Goal: Task Accomplishment & Management: Manage account settings

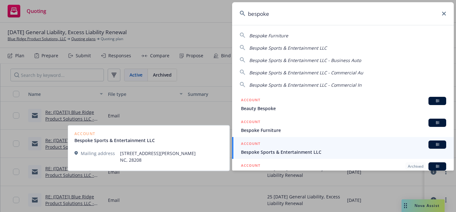
type input "bespoke"
click at [270, 145] on div "ACCOUNT BI" at bounding box center [343, 144] width 205 height 8
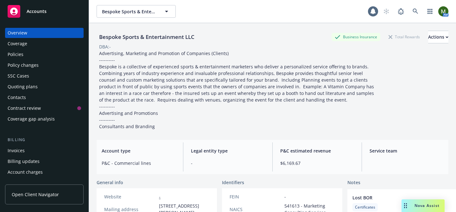
click at [27, 57] on div "Policies" at bounding box center [44, 54] width 73 height 10
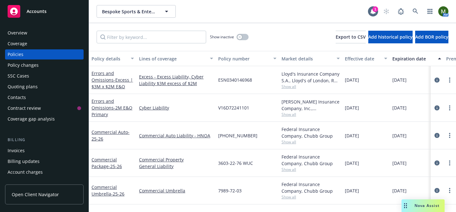
click at [58, 27] on div "Overview Coverage Policies Policy changes SSC Cases Quoting plans Contacts Cont…" at bounding box center [44, 116] width 89 height 192
click at [58, 31] on div "Overview" at bounding box center [44, 33] width 73 height 10
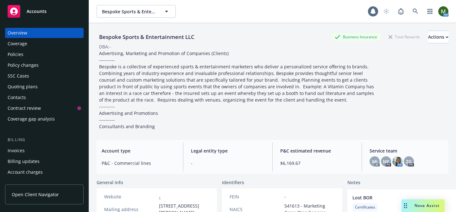
click at [119, 38] on div "Bespoke Sports & Entertainment LLC" at bounding box center [146, 37] width 100 height 8
copy div "Bespoke Sports & Entertainment LLC"
click at [42, 50] on div "Policies" at bounding box center [44, 54] width 73 height 10
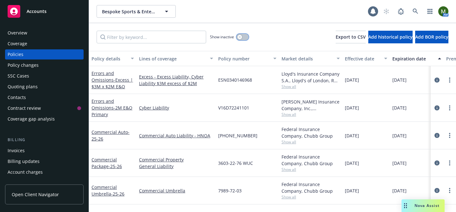
click at [240, 37] on icon "button" at bounding box center [239, 37] width 3 height 3
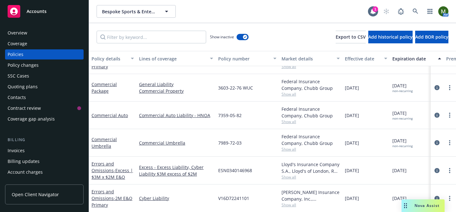
scroll to position [827, 0]
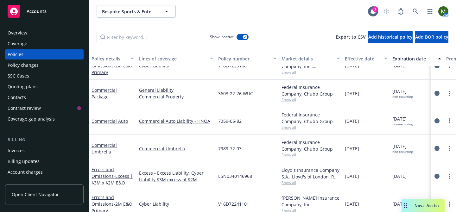
click at [230, 93] on span "3603-22-76 WUC" at bounding box center [235, 93] width 35 height 7
copy span "3603-22-76 WUC"
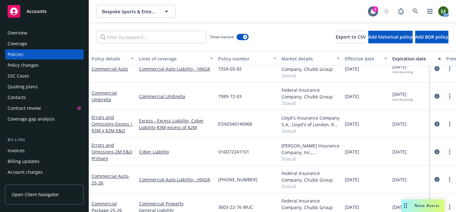
scroll to position [872, 0]
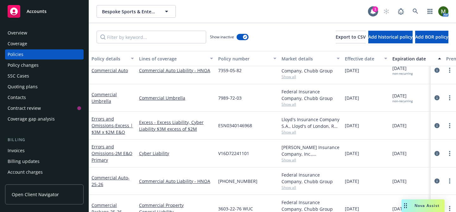
click at [233, 100] on span "7989-72-03" at bounding box center [229, 98] width 23 height 7
copy span "7989-72-03"
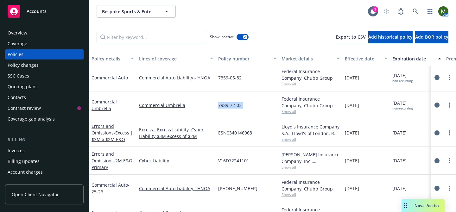
scroll to position [863, 0]
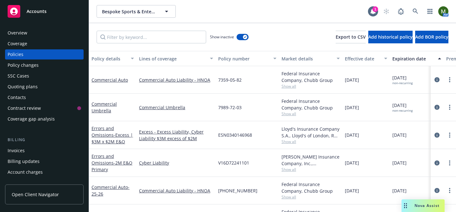
click at [226, 80] on span "7359-05-82" at bounding box center [229, 80] width 23 height 7
copy span "7359-05-82"
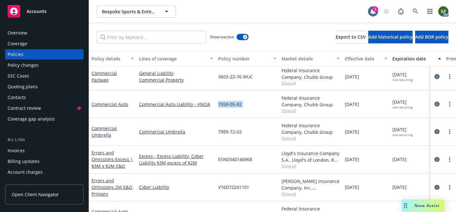
scroll to position [838, 0]
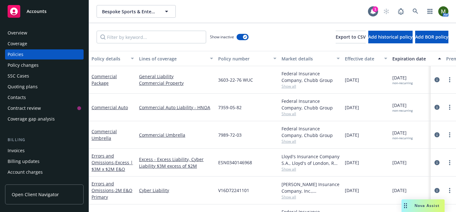
click at [226, 76] on div "3603-22-76 WUC" at bounding box center [246, 80] width 63 height 28
copy span "3603-22-76 WUC"
click at [103, 77] on link "Commercial Package" at bounding box center [103, 79] width 25 height 13
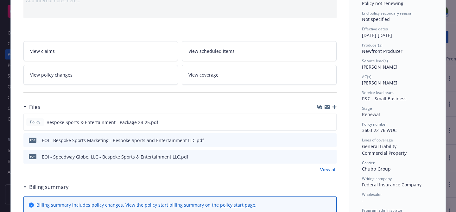
scroll to position [76, 0]
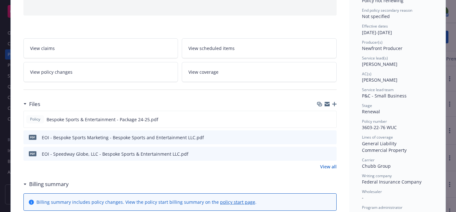
click at [332, 166] on link "View all" at bounding box center [328, 166] width 16 height 7
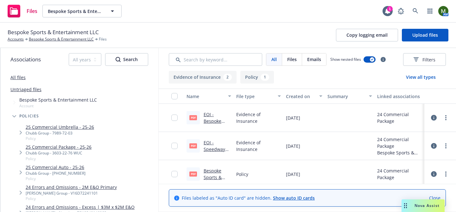
scroll to position [4, 0]
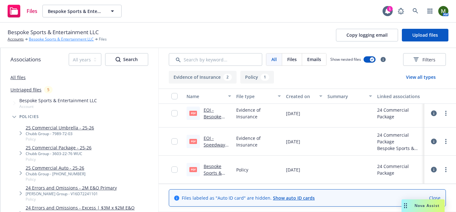
click at [44, 39] on link "Bespoke Sports & Entertainment LLC" at bounding box center [61, 39] width 65 height 6
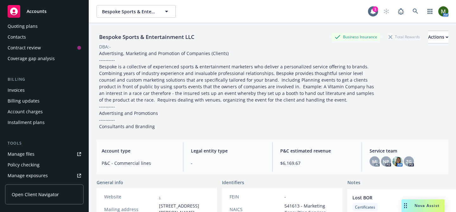
scroll to position [65, 0]
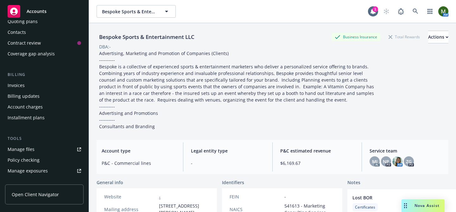
click at [40, 150] on link "Manage files" at bounding box center [44, 149] width 78 height 10
click at [40, 148] on link "Manage files" at bounding box center [44, 149] width 78 height 10
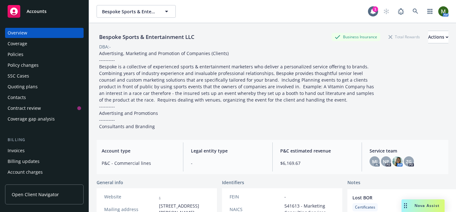
click at [26, 59] on div "Policies" at bounding box center [44, 54] width 73 height 10
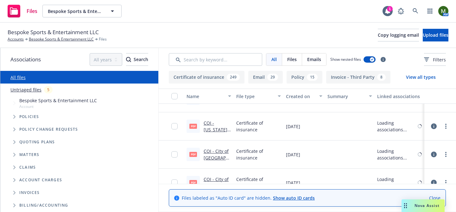
scroll to position [1330, 0]
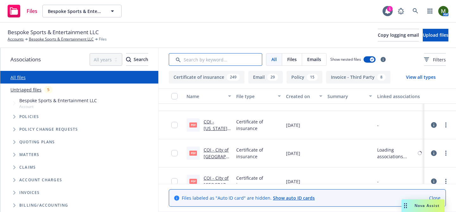
click at [227, 59] on input "Search by keyword..." at bounding box center [215, 59] width 93 height 13
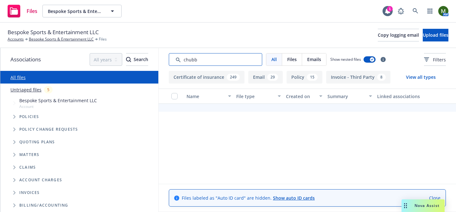
type input "chubb"
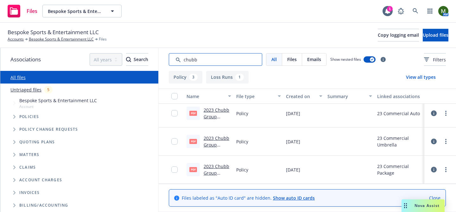
scroll to position [0, 0]
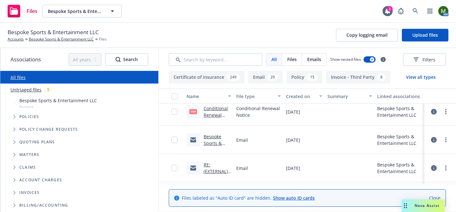
scroll to position [591, 0]
click at [218, 142] on link "Bespoke Sports & Entertainment LLC - D&O Application" at bounding box center [216, 149] width 27 height 33
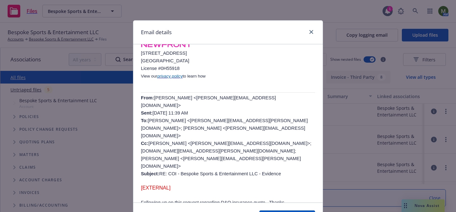
scroll to position [184, 0]
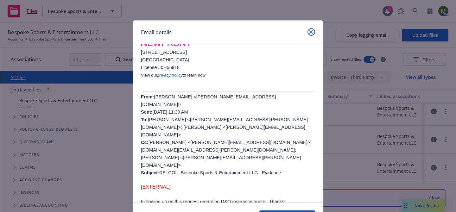
click at [310, 32] on icon "close" at bounding box center [311, 32] width 4 height 4
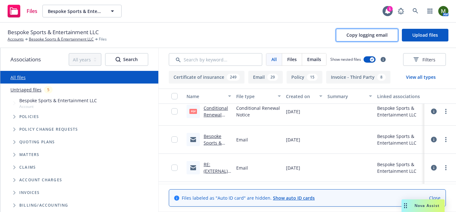
click at [349, 36] on span "Copy logging email" at bounding box center [366, 35] width 41 height 6
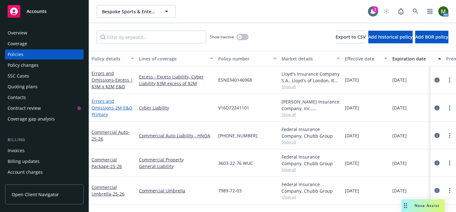
click at [108, 101] on link "Errors and Omissions - 2M E&O Primary" at bounding box center [111, 107] width 41 height 19
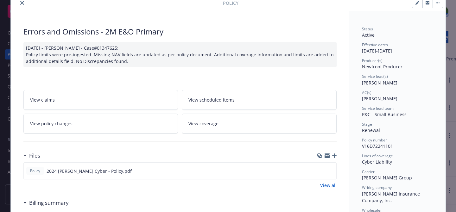
scroll to position [31, 0]
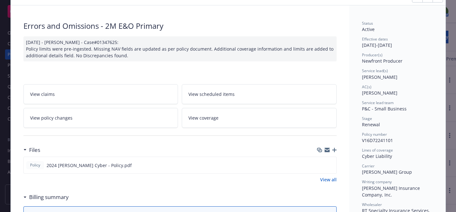
click at [324, 148] on icon "button" at bounding box center [326, 149] width 5 height 2
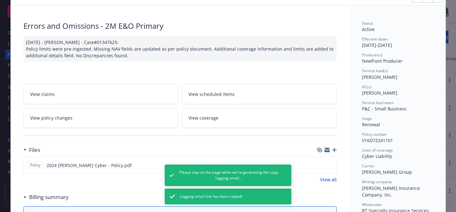
click at [374, 143] on span "V16D72241101" at bounding box center [377, 140] width 31 height 6
copy span "V16D72241101"
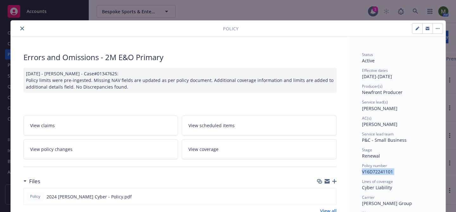
click at [20, 28] on icon "close" at bounding box center [22, 29] width 4 height 4
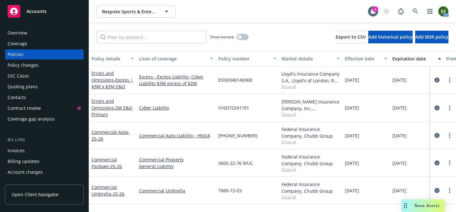
click at [237, 77] on span "ESN0340146968" at bounding box center [235, 80] width 34 height 7
copy span "ESN0340146968"
click at [124, 107] on span "- 2M E&O Primary" at bounding box center [111, 111] width 41 height 13
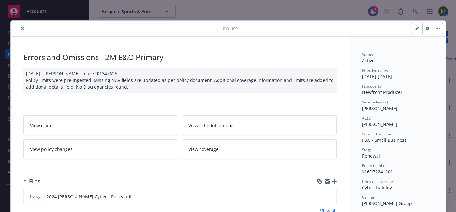
click at [23, 28] on icon "close" at bounding box center [22, 29] width 4 height 4
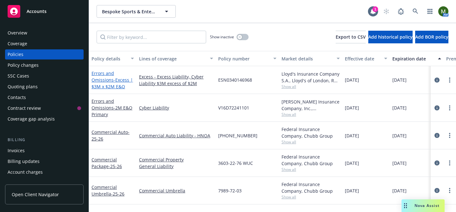
click at [105, 86] on span "- Excess | $3M x $2M E&O" at bounding box center [111, 83] width 41 height 13
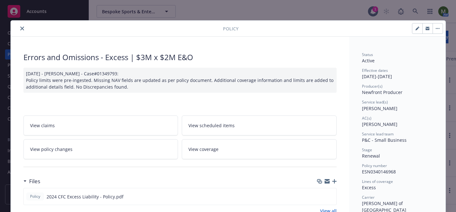
click at [25, 26] on button "close" at bounding box center [22, 29] width 8 height 8
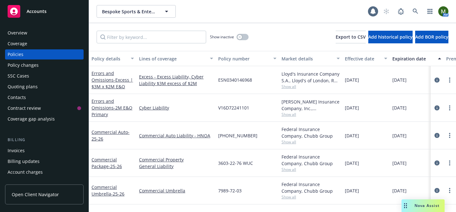
click at [46, 33] on div "Overview" at bounding box center [44, 33] width 73 height 10
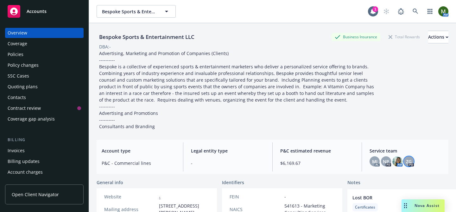
click at [407, 162] on span "ZG" at bounding box center [409, 161] width 6 height 7
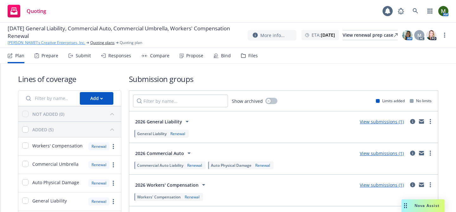
click at [30, 41] on link "[PERSON_NAME]'s Creative Enterprises, Inc." at bounding box center [47, 43] width 78 height 6
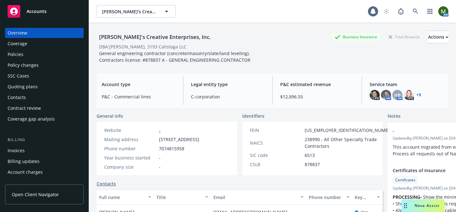
click at [29, 51] on div "Policies" at bounding box center [44, 54] width 73 height 10
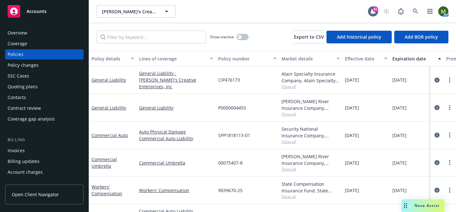
click at [237, 188] on span "9039670-25" at bounding box center [230, 190] width 24 height 7
copy span "9039670-25"
click at [236, 134] on span "SPP1818113-01" at bounding box center [234, 135] width 32 height 7
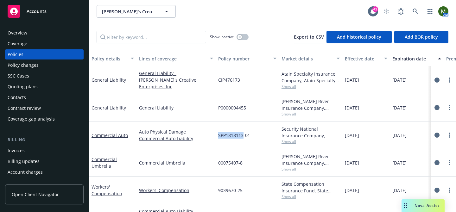
click at [236, 134] on span "SPP1818113-01" at bounding box center [234, 135] width 32 height 7
copy span "SPP1818113-01"
click at [104, 134] on link "Commercial Auto" at bounding box center [109, 135] width 36 height 6
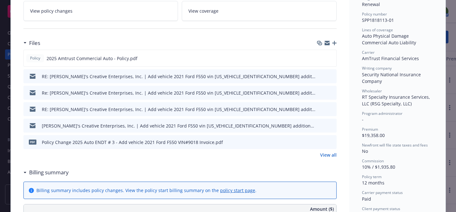
scroll to position [155, 0]
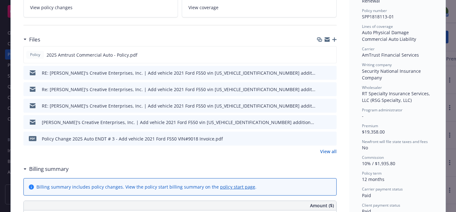
click at [332, 150] on link "View all" at bounding box center [328, 151] width 16 height 7
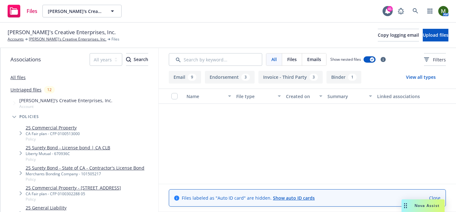
scroll to position [422, 0]
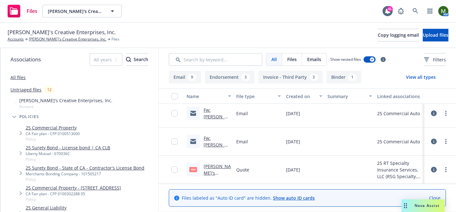
click at [214, 144] on link "Fw: Dan's Creative Enterprises Inc - Driver Exclusion" at bounding box center [216, 158] width 27 height 46
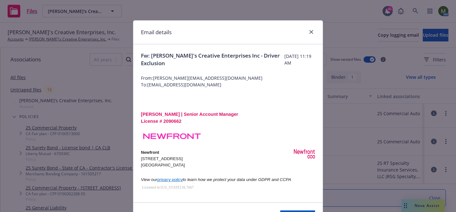
scroll to position [149, 0]
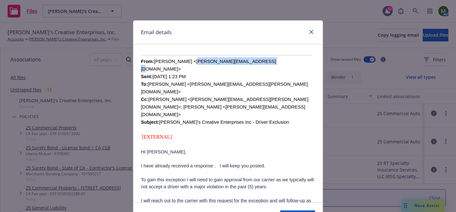
drag, startPoint x: 189, startPoint y: 61, endPoint x: 252, endPoint y: 62, distance: 63.0
click at [252, 62] on font "From: Stocks, Nancy <nancy.stocks@rtspecialty.com> Sent: Thursday, January 2, 2…" at bounding box center [224, 92] width 167 height 66
click at [251, 62] on font "From: Stocks, Nancy <nancy.stocks@rtspecialty.com> Sent: Thursday, January 2, 2…" at bounding box center [224, 92] width 167 height 66
drag, startPoint x: 251, startPoint y: 62, endPoint x: 192, endPoint y: 61, distance: 59.2
click at [192, 61] on font "From: Stocks, Nancy <nancy.stocks@rtspecialty.com> Sent: Thursday, January 2, 2…" at bounding box center [224, 92] width 167 height 66
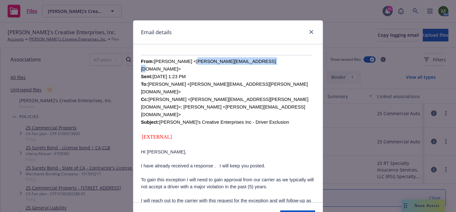
copy font "nancy.stocks@rtspecialty.com>"
click at [310, 31] on icon "close" at bounding box center [311, 32] width 4 height 4
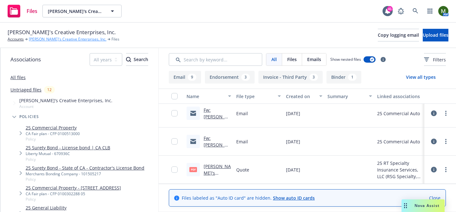
click at [64, 39] on link "Dan's Creative Enterprises, Inc." at bounding box center [68, 39] width 78 height 6
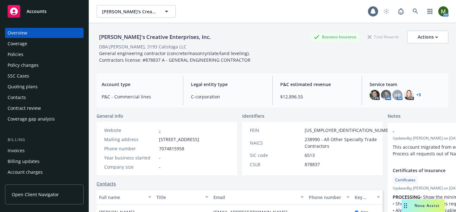
click at [38, 54] on div "Policies" at bounding box center [44, 54] width 73 height 10
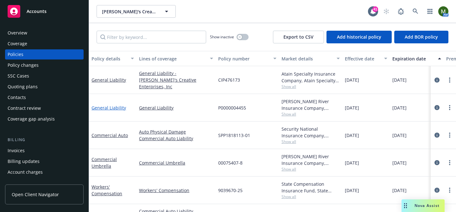
click at [114, 106] on link "General Liability" at bounding box center [108, 108] width 34 height 6
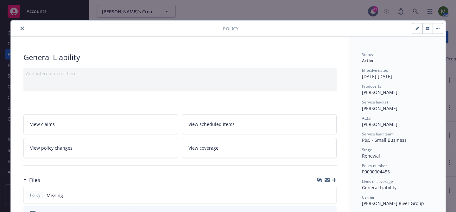
click at [374, 171] on span "P0000004455" at bounding box center [376, 172] width 28 height 6
copy span "P0000004455"
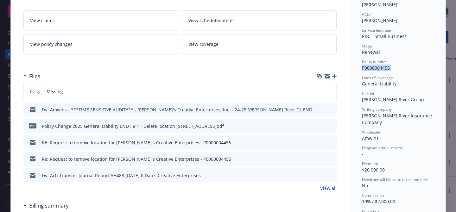
scroll to position [108, 0]
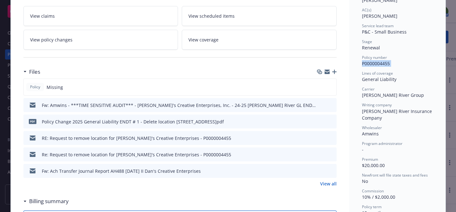
click at [334, 152] on div "Re: Request to remove location for [PERSON_NAME]'s Creative Enterprises - P0000…" at bounding box center [179, 154] width 313 height 14
click at [332, 152] on icon "preview file" at bounding box center [330, 154] width 6 height 4
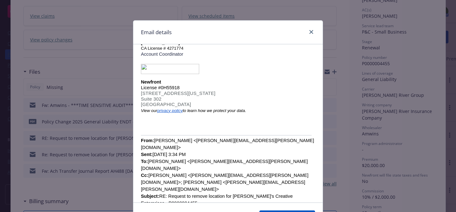
scroll to position [115, 0]
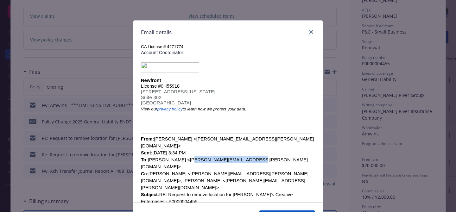
drag, startPoint x: 249, startPoint y: 151, endPoint x: 186, endPoint y: 153, distance: 62.7
click at [186, 153] on font "From: [PERSON_NAME] <[PERSON_NAME][EMAIL_ADDRESS][PERSON_NAME][DOMAIN_NAME]> Se…" at bounding box center [227, 170] width 173 height 68
copy font "[PERSON_NAME][EMAIL_ADDRESS][PERSON_NAME][DOMAIN_NAME]"
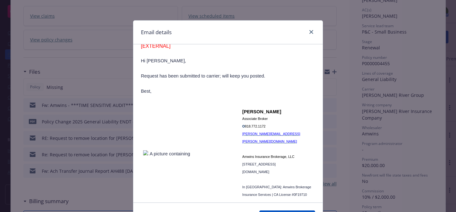
scroll to position [1245, 0]
click at [310, 32] on icon "close" at bounding box center [311, 32] width 4 height 4
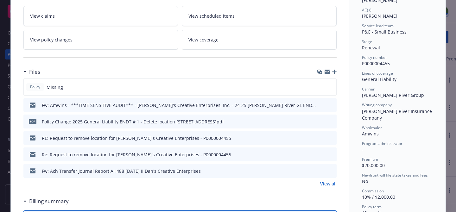
click at [325, 183] on link "View all" at bounding box center [328, 183] width 16 height 7
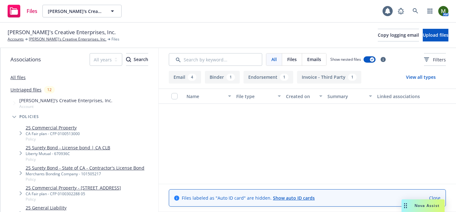
scroll to position [144, 0]
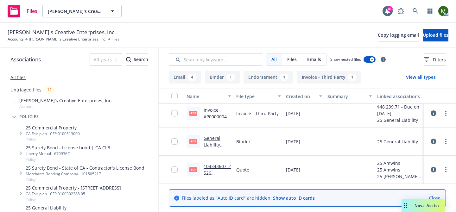
click at [224, 165] on link "104343607_2526 James River GL Renewal Quote Dan Creative Enterprises Stamped.pdf" at bounding box center [217, 196] width 28 height 66
click at [209, 140] on link "General Liability Binder #P0000004455.pdf" at bounding box center [216, 151] width 26 height 33
click at [216, 117] on link "Invoice #P0000004455.pdf" at bounding box center [216, 116] width 26 height 19
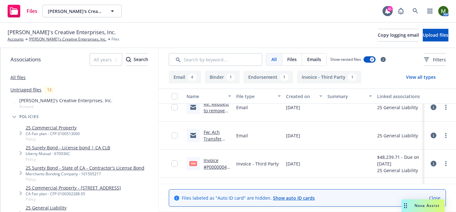
scroll to position [94, 0]
click at [213, 137] on link "Fw: Ach Transfer Journal Report AH488 01/31/2025 II Dan's Creative Enterprises" at bounding box center [215, 158] width 24 height 59
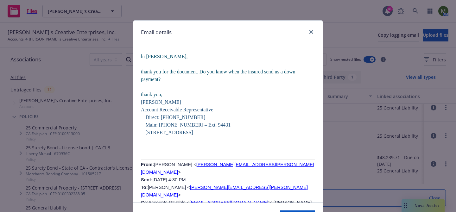
scroll to position [580, 0]
click at [311, 30] on icon "close" at bounding box center [311, 32] width 4 height 4
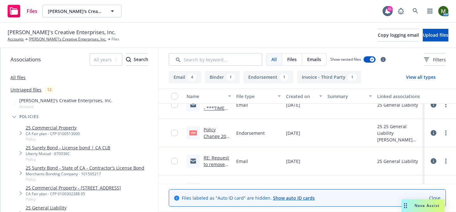
scroll to position [13, 0]
click at [221, 156] on link "RE: Request to remove location for Dan's Creative Enterprises - P0000004455" at bounding box center [216, 184] width 27 height 59
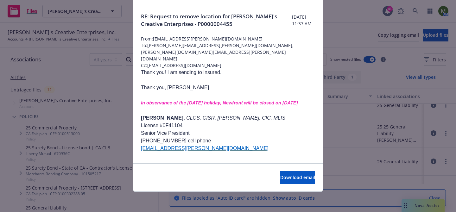
scroll to position [0, 0]
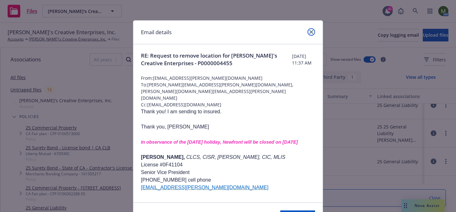
click at [311, 30] on icon "close" at bounding box center [311, 32] width 4 height 4
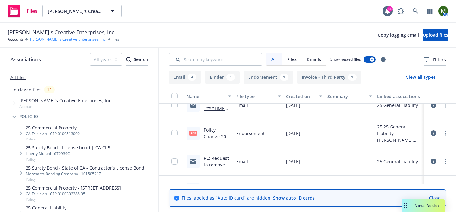
click at [33, 40] on link "Dan's Creative Enterprises, Inc." at bounding box center [68, 39] width 78 height 6
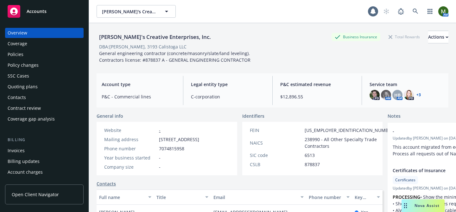
click at [30, 56] on div "Policies" at bounding box center [44, 54] width 73 height 10
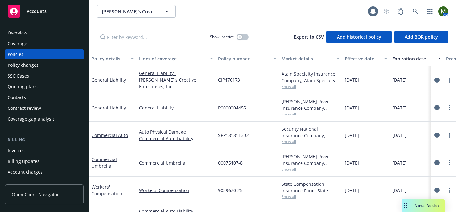
click at [232, 108] on span "P0000004455" at bounding box center [232, 107] width 28 height 7
copy span "P0000004455"
click at [224, 160] on span "00075407-8" at bounding box center [230, 162] width 24 height 7
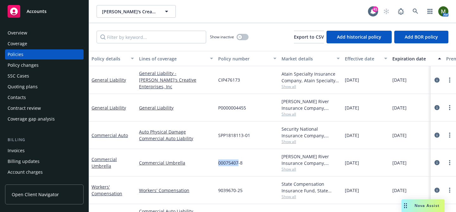
click at [224, 160] on span "00075407-8" at bounding box center [230, 162] width 24 height 7
copy span "00075407-8"
click at [25, 87] on div "Quoting plans" at bounding box center [23, 87] width 30 height 10
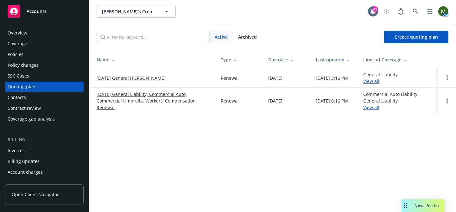
click at [144, 94] on link "[DATE] General Liability, Commercial Auto, Commercial Umbrella, Workers' Compen…" at bounding box center [153, 101] width 114 height 20
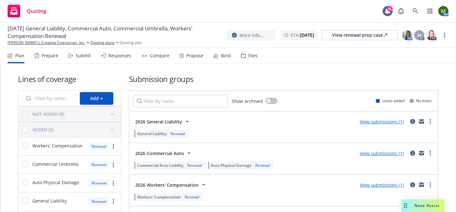
click at [83, 56] on div "Submit" at bounding box center [83, 55] width 15 height 5
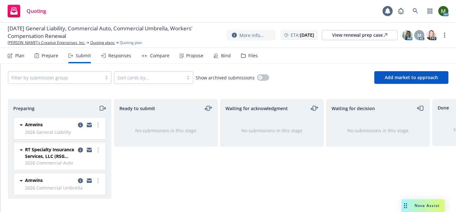
click at [101, 108] on icon "moveRight" at bounding box center [102, 108] width 7 height 8
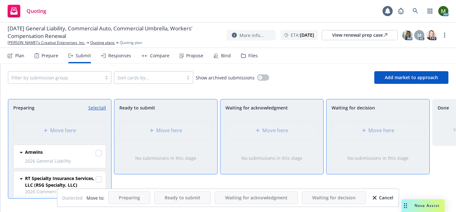
click at [101, 108] on link "Select all" at bounding box center [97, 107] width 18 height 7
checkbox input "true"
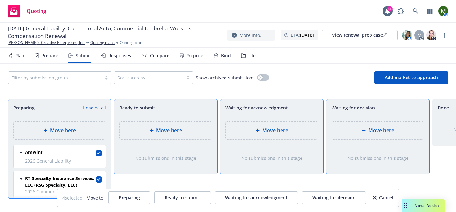
click at [158, 131] on span "Move here" at bounding box center [169, 131] width 26 height 8
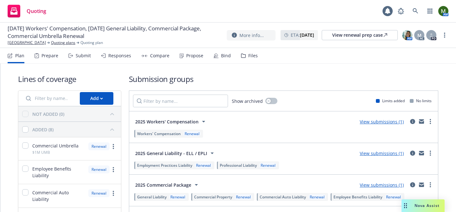
click at [84, 59] on div "Submit" at bounding box center [79, 55] width 22 height 15
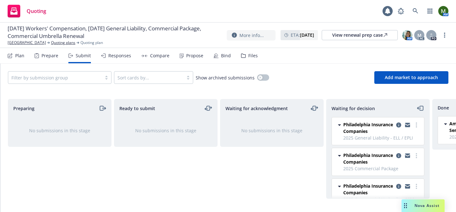
click at [119, 58] on div "Responses" at bounding box center [119, 55] width 23 height 5
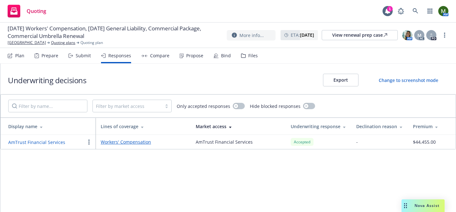
click at [80, 58] on div "Submit" at bounding box center [83, 55] width 15 height 5
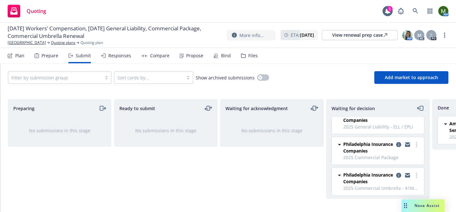
scroll to position [13, 0]
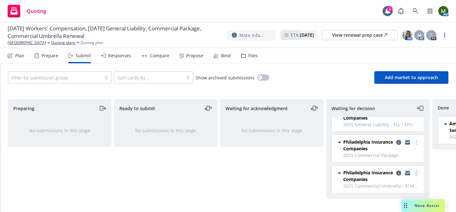
click at [417, 171] on link "more" at bounding box center [416, 173] width 8 height 8
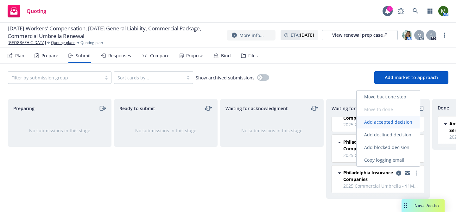
click at [395, 126] on link "Add accepted decision" at bounding box center [387, 122] width 63 height 13
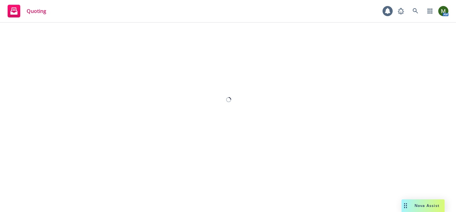
select select "12"
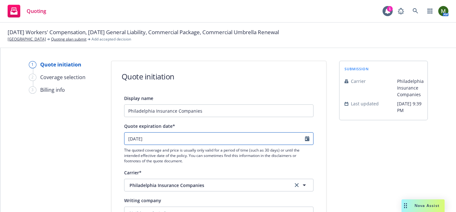
click at [231, 141] on input "[DATE]" at bounding box center [214, 139] width 180 height 12
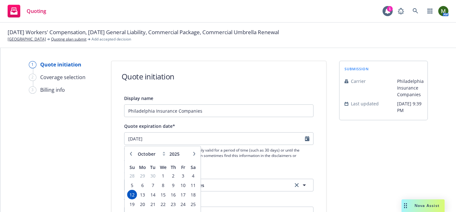
click at [193, 152] on icon "button" at bounding box center [194, 154] width 2 height 4
select select "11"
click at [182, 203] on span "21" at bounding box center [183, 204] width 9 height 8
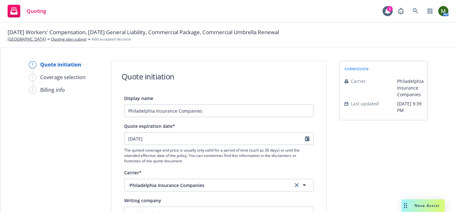
type input "[DATE]"
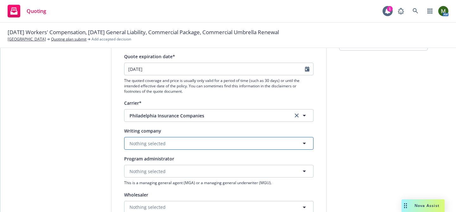
click at [226, 146] on button "Nothing selected" at bounding box center [218, 143] width 189 height 13
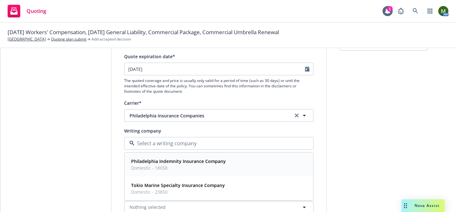
click at [212, 161] on strong "Philadelphia Indemnity Insurance Company" at bounding box center [178, 161] width 95 height 6
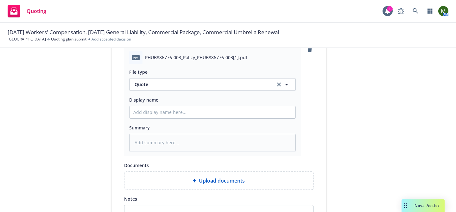
scroll to position [377, 0]
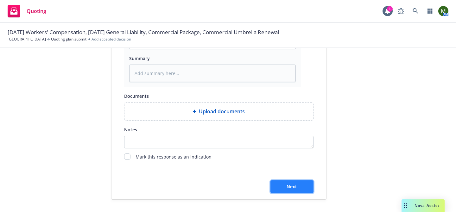
click at [297, 190] on button "Next" at bounding box center [291, 186] width 43 height 13
type textarea "x"
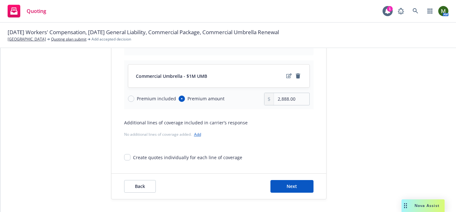
scroll to position [74, 0]
click at [295, 184] on span "Next" at bounding box center [291, 186] width 10 height 6
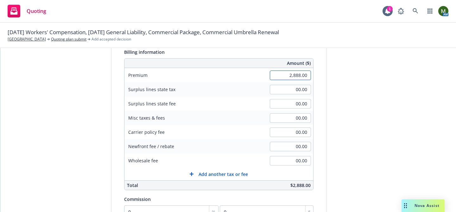
click at [295, 73] on input "2,888.00" at bounding box center [290, 75] width 41 height 9
type input "2,863.00"
click at [345, 120] on div "submission Carrier Philadelphia Insurance Companies Last updated 7/13, 9:39 PM" at bounding box center [383, 149] width 89 height 324
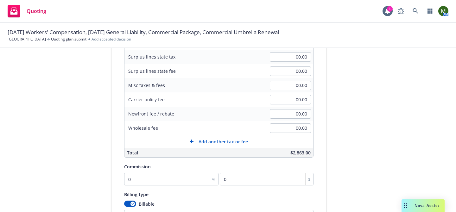
scroll to position [129, 0]
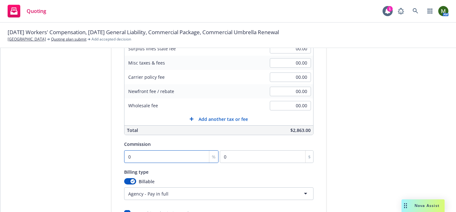
click at [179, 156] on input "0" at bounding box center [171, 156] width 95 height 13
type input "1"
type input "28.63"
type input "10"
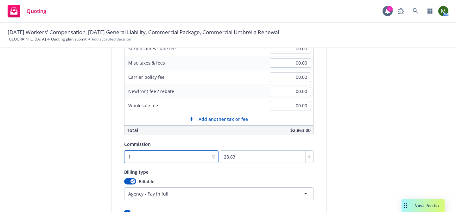
type input "286.3"
type input "10"
click at [128, 182] on button "button" at bounding box center [130, 181] width 12 height 6
click at [128, 181] on icon "button" at bounding box center [127, 181] width 3 height 3
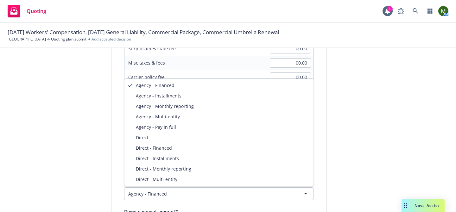
click at [144, 194] on html "Quoting 1 AM 10/12/25 Workers' Compensation, 10/21/25 General Liability, Commer…" at bounding box center [228, 106] width 456 height 212
select select "DIRECT"
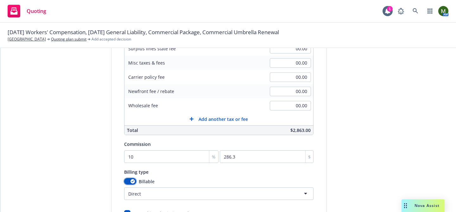
click at [132, 181] on icon "button" at bounding box center [132, 181] width 3 height 2
select select
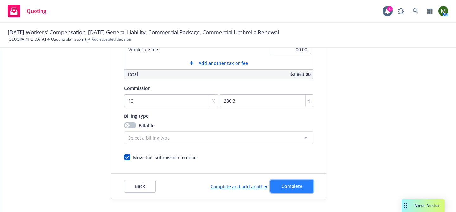
click at [282, 187] on span "Complete" at bounding box center [291, 186] width 21 height 6
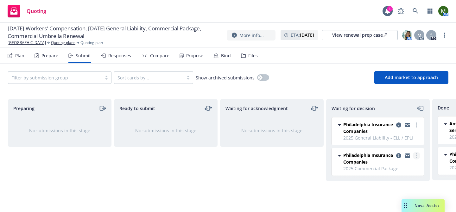
click at [417, 157] on link "more" at bounding box center [416, 156] width 8 height 8
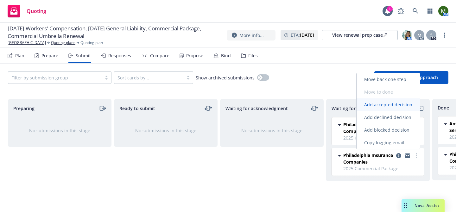
click at [380, 108] on link "Add accepted decision" at bounding box center [387, 104] width 63 height 13
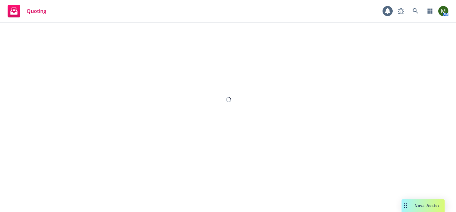
select select "12"
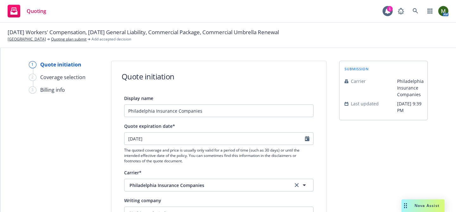
scroll to position [285, 0]
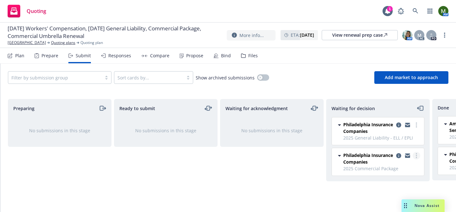
click at [417, 154] on link "more" at bounding box center [416, 156] width 8 height 8
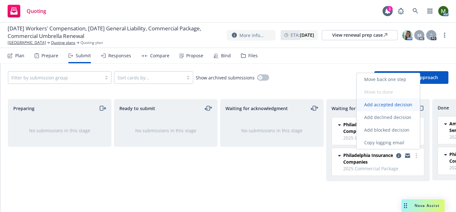
click at [389, 106] on span "Add accepted decision" at bounding box center [387, 105] width 63 height 6
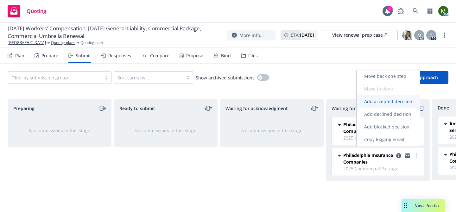
select select "12"
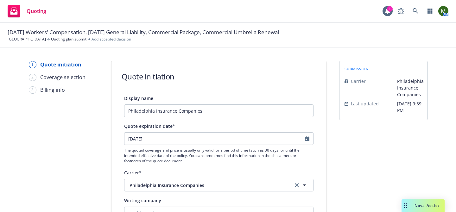
scroll to position [95, 0]
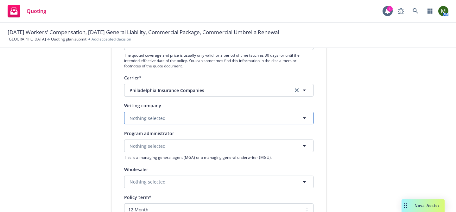
click at [231, 118] on button "Nothing selected" at bounding box center [218, 118] width 189 height 13
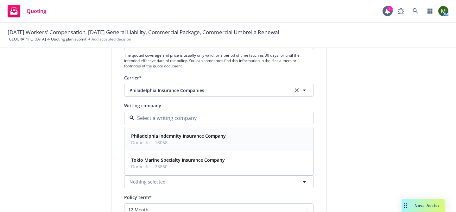
click at [213, 137] on strong "Philadelphia Indemnity Insurance Company" at bounding box center [178, 136] width 95 height 6
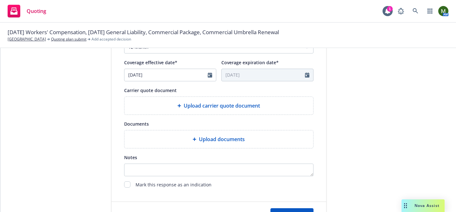
scroll to position [250, 0]
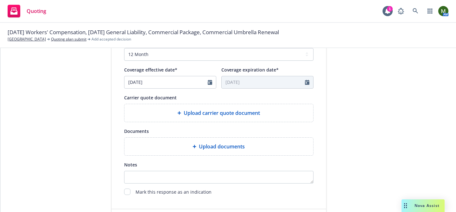
type textarea "x"
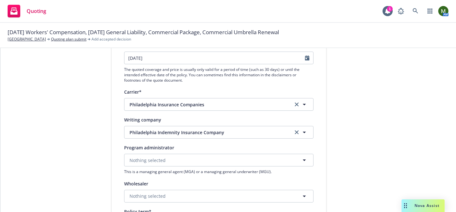
scroll to position [0, 0]
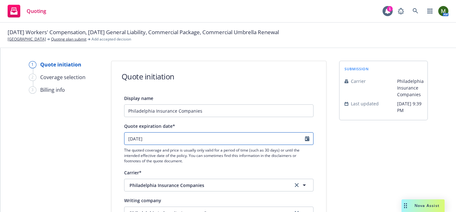
click at [157, 140] on input "10/12/2025" at bounding box center [214, 139] width 180 height 12
select select "10"
type textarea "x"
click at [194, 155] on icon "button" at bounding box center [194, 154] width 2 height 4
select select "11"
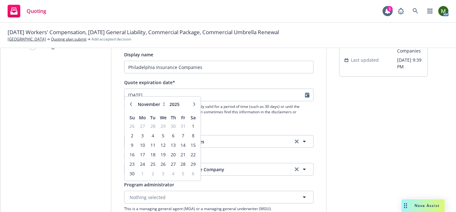
scroll to position [50, 0]
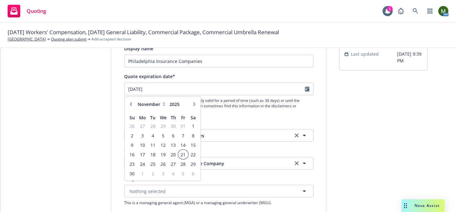
click at [184, 154] on span "21" at bounding box center [183, 155] width 9 height 8
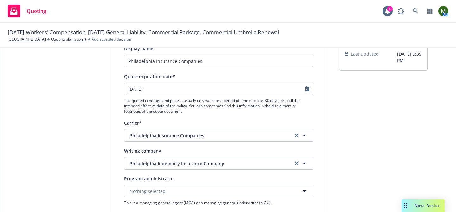
type textarea "x"
type input "11/21/2025"
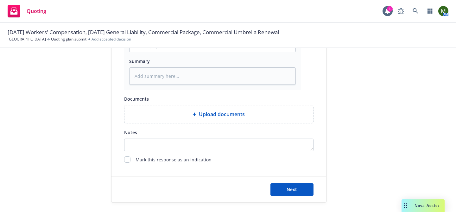
scroll to position [377, 0]
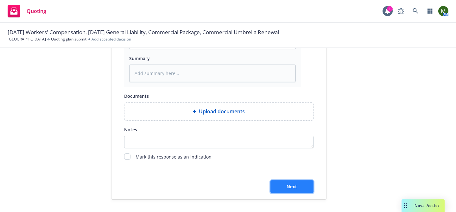
click at [303, 181] on button "Next" at bounding box center [291, 186] width 43 height 13
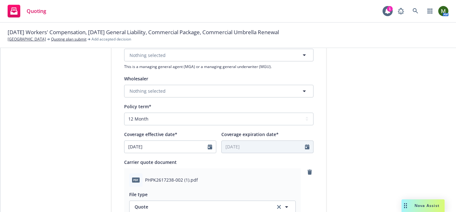
scroll to position [0, 0]
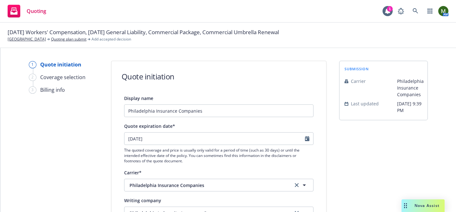
type textarea "x"
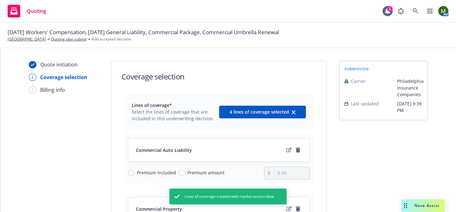
scroll to position [251, 0]
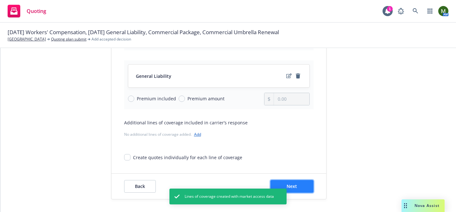
click at [304, 187] on button "Next" at bounding box center [291, 186] width 43 height 13
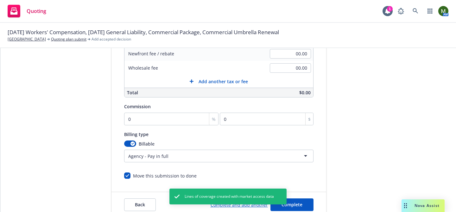
scroll to position [185, 0]
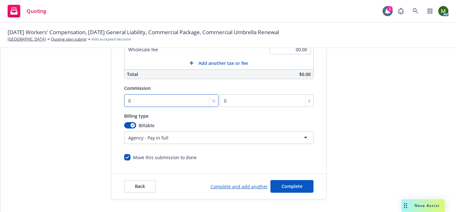
click at [141, 99] on input "0" at bounding box center [171, 100] width 95 height 13
click at [137, 140] on html "Quoting 1 AM 10/12/25 Workers' Compensation, 10/21/25 General Liability, Commer…" at bounding box center [228, 106] width 456 height 212
type input "0"
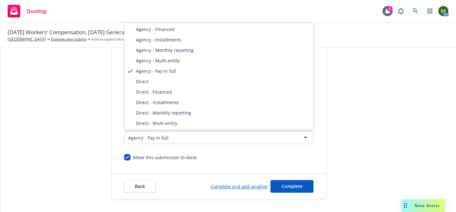
select select "DIRECT"
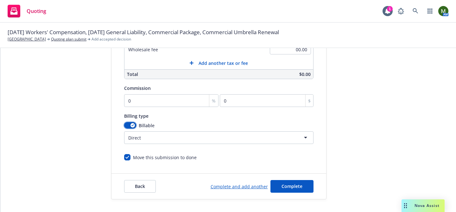
click at [132, 124] on div "button" at bounding box center [132, 125] width 4 height 4
select select
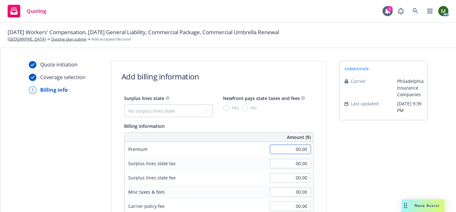
click at [291, 152] on input "00.00" at bounding box center [290, 149] width 41 height 9
type input "15,217.00"
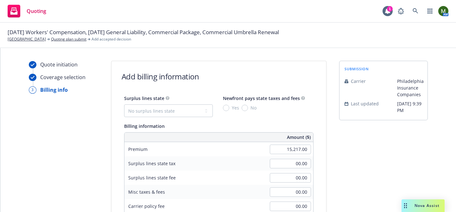
scroll to position [185, 0]
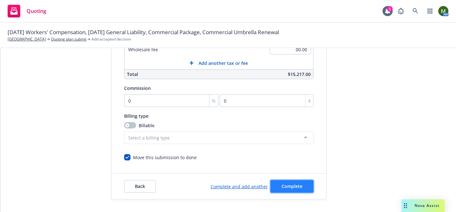
click at [302, 184] on button "Complete" at bounding box center [291, 186] width 43 height 13
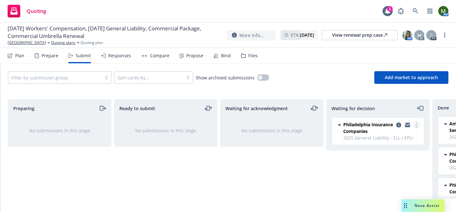
click at [414, 126] on link "more" at bounding box center [416, 125] width 8 height 8
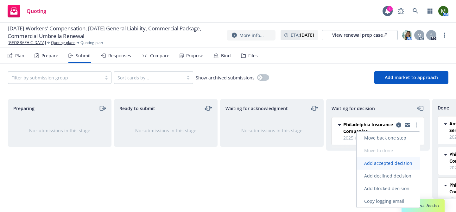
click at [389, 163] on span "Add accepted decision" at bounding box center [387, 163] width 63 height 6
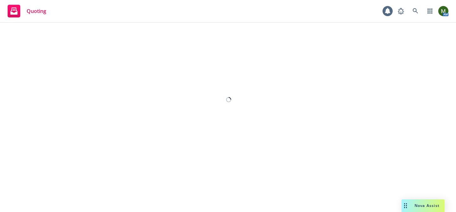
select select "12"
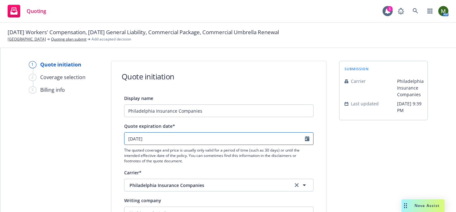
click at [274, 136] on input "10/12/2025" at bounding box center [214, 139] width 180 height 12
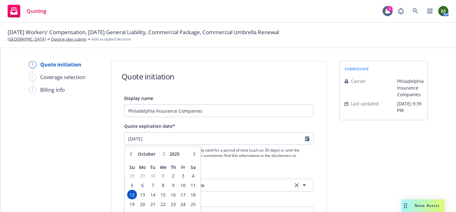
click at [194, 153] on icon "button" at bounding box center [194, 154] width 2 height 4
select select "11"
click at [185, 205] on span "21" at bounding box center [183, 204] width 9 height 8
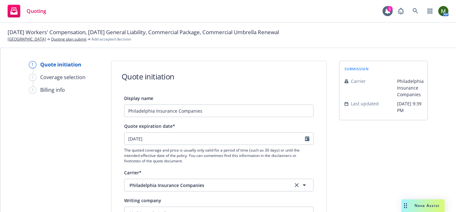
type input "11/21/2025"
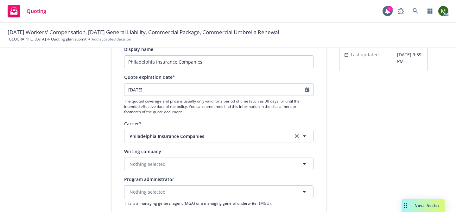
scroll to position [51, 0]
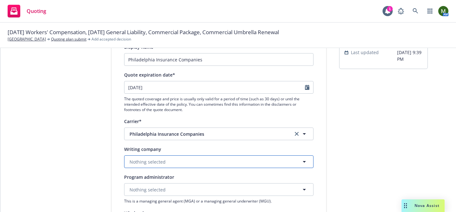
click at [223, 158] on button "Nothing selected" at bounding box center [218, 161] width 189 height 13
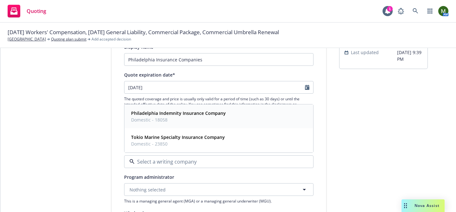
click at [190, 120] on span "Domestic - 18058" at bounding box center [178, 119] width 95 height 7
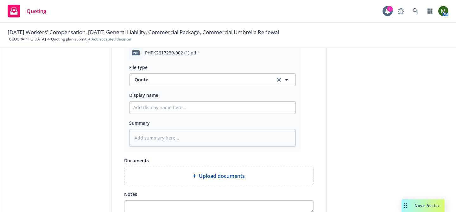
scroll to position [377, 0]
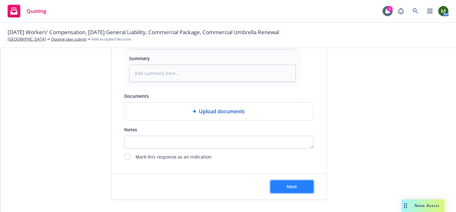
click at [282, 182] on button "Next" at bounding box center [291, 186] width 43 height 13
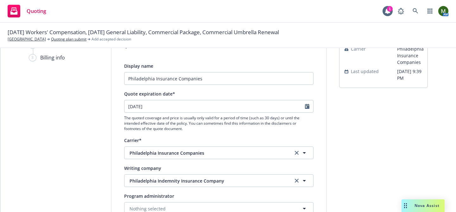
scroll to position [0, 0]
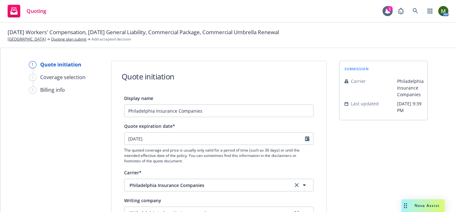
type textarea "x"
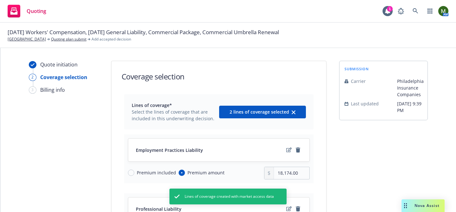
scroll to position [133, 0]
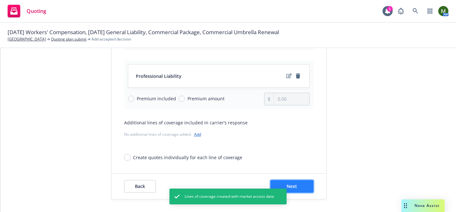
click at [303, 184] on button "Next" at bounding box center [291, 186] width 43 height 13
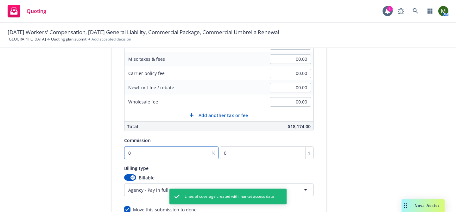
click at [167, 149] on input "0" at bounding box center [171, 152] width 95 height 13
type input "1"
type input "181.74"
type input "10"
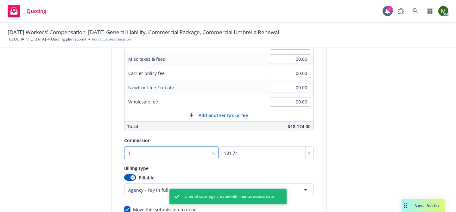
type input "1817.4"
type input "10"
click at [133, 186] on html "Quoting 1 AM 10/12/25 Workers' Compensation, 10/21/25 General Liability, Commer…" at bounding box center [228, 106] width 456 height 212
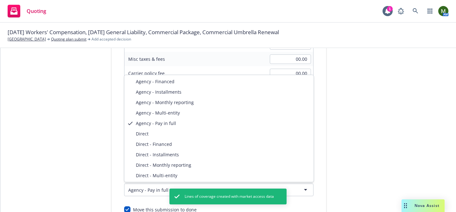
select select "DIRECT"
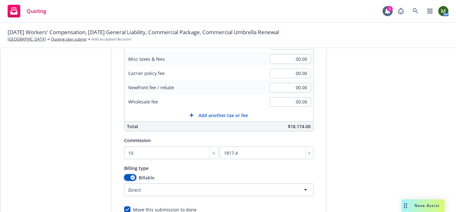
click at [128, 178] on button "button" at bounding box center [130, 177] width 12 height 6
select select
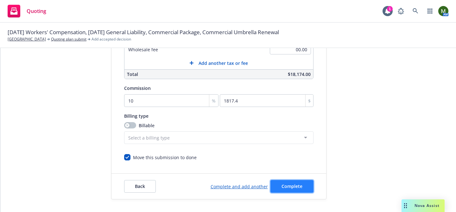
click at [284, 188] on span "Complete" at bounding box center [291, 186] width 21 height 6
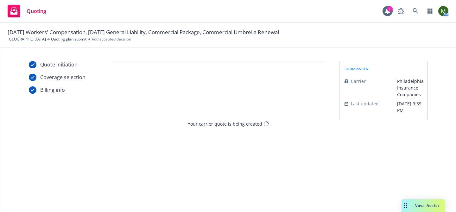
scroll to position [0, 0]
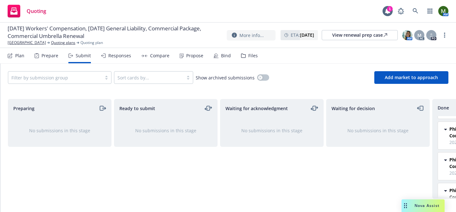
scroll to position [43, 0]
click at [192, 54] on div "Propose" at bounding box center [194, 55] width 17 height 5
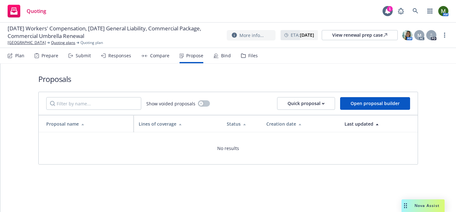
click at [249, 55] on div "Files" at bounding box center [252, 55] width 9 height 5
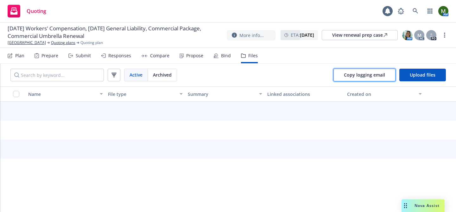
click at [341, 75] on button "Copy logging email" at bounding box center [364, 75] width 62 height 13
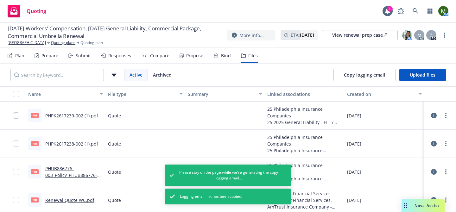
click at [190, 55] on div "Propose" at bounding box center [194, 55] width 17 height 5
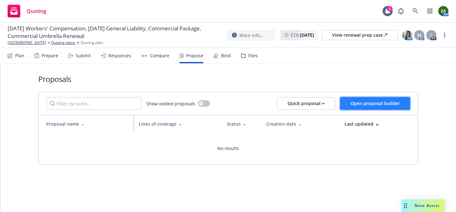
click at [365, 99] on button "Open proposal builder" at bounding box center [375, 103] width 70 height 13
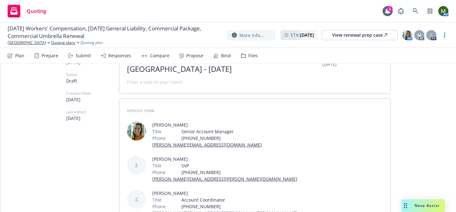
scroll to position [45, 0]
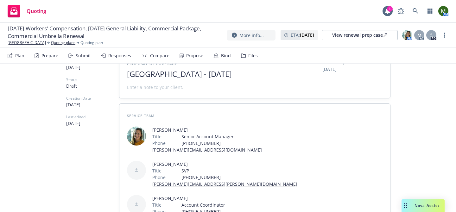
click at [149, 79] on span "Suncoast Preparatory Academy - September 2025" at bounding box center [204, 74] width 155 height 9
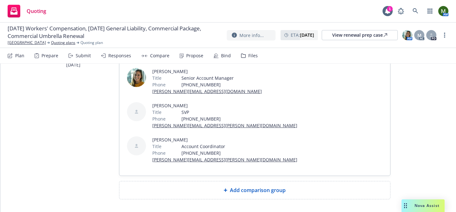
click at [215, 181] on div "Add comparison group" at bounding box center [254, 190] width 271 height 18
type textarea "x"
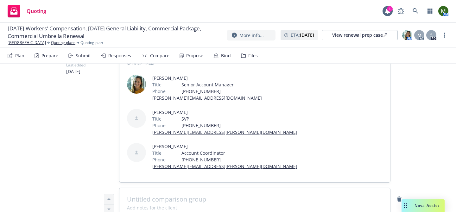
click at [207, 196] on span at bounding box center [254, 200] width 255 height 8
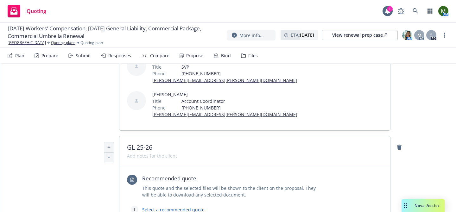
scroll to position [162, 0]
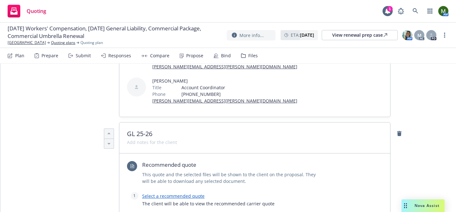
click at [193, 193] on link "Select a recommended quote" at bounding box center [173, 196] width 62 height 6
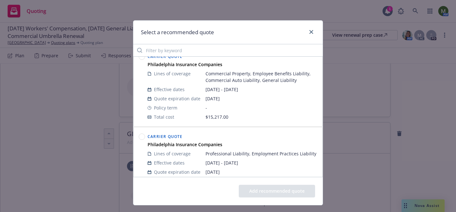
scroll to position [78, 0]
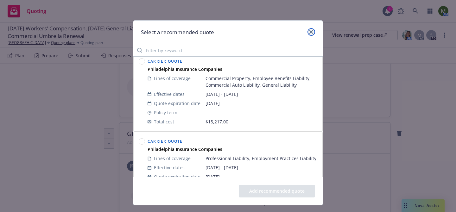
click at [309, 31] on icon "close" at bounding box center [311, 32] width 4 height 4
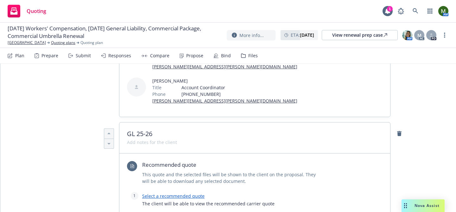
click at [134, 130] on span "GL 25-26" at bounding box center [254, 134] width 255 height 8
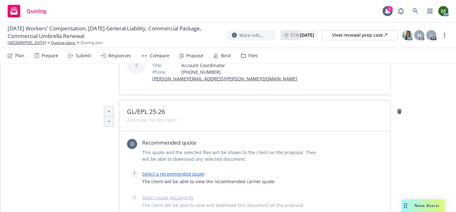
scroll to position [194, 0]
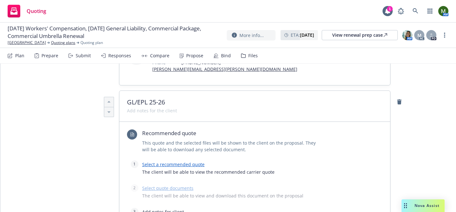
click at [193, 161] on link "Select a recommended quote" at bounding box center [173, 164] width 62 height 6
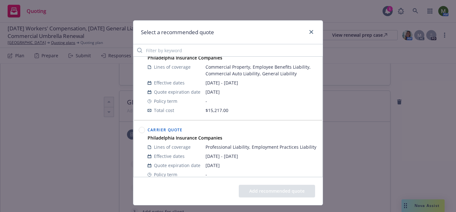
scroll to position [97, 0]
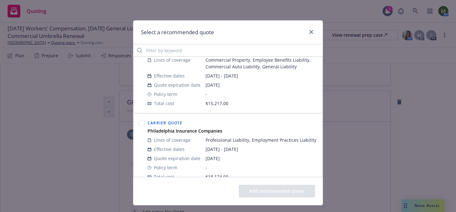
click at [141, 123] on circle at bounding box center [142, 123] width 6 height 6
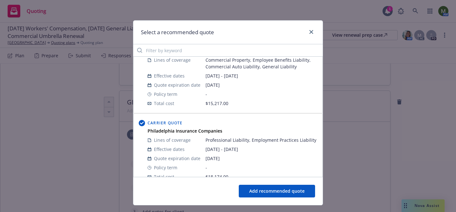
click at [259, 193] on button "Add recommended quote" at bounding box center [277, 191] width 76 height 13
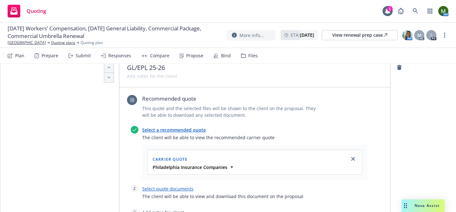
scroll to position [247, 0]
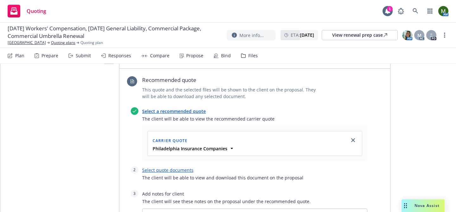
click at [187, 167] on link "Select quote documents" at bounding box center [167, 170] width 51 height 6
type textarea "x"
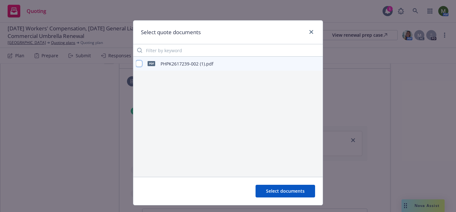
click at [138, 62] on input "checkbox" at bounding box center [139, 63] width 6 height 6
checkbox input "true"
click at [275, 192] on span "Select documents" at bounding box center [285, 191] width 39 height 6
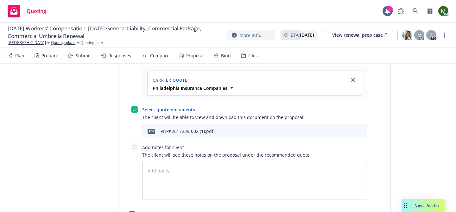
scroll to position [327, 0]
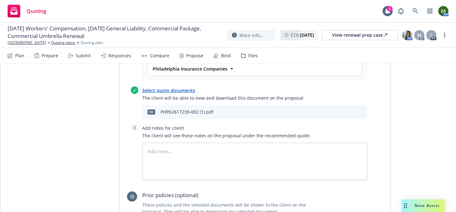
type textarea "x"
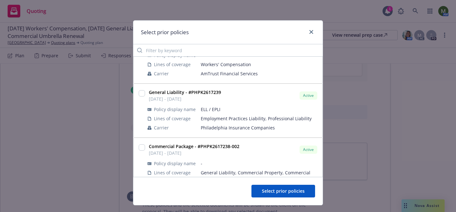
scroll to position [85, 0]
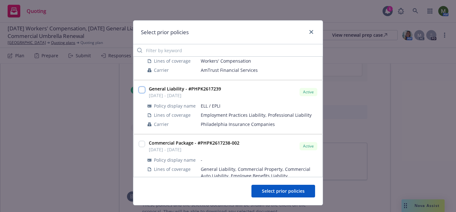
click at [143, 90] on input "checkbox" at bounding box center [142, 90] width 6 height 6
checkbox input "true"
click at [275, 193] on span "Select prior policies" at bounding box center [283, 191] width 43 height 6
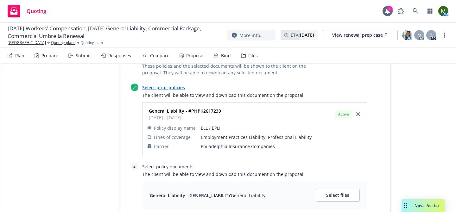
scroll to position [468, 0]
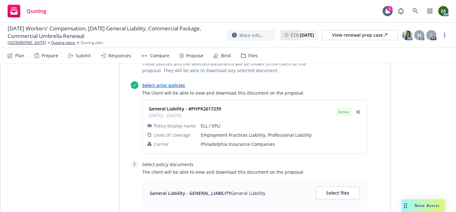
click at [332, 179] on div "General Liability - GENERAL_LIABILITY General Liability Select files" at bounding box center [254, 193] width 225 height 28
click at [332, 190] on span "Select files" at bounding box center [337, 193] width 23 height 6
type textarea "x"
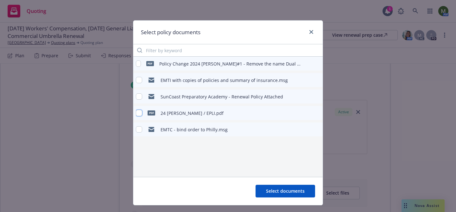
click at [140, 114] on input "checkbox" at bounding box center [139, 113] width 6 height 6
checkbox input "true"
click at [138, 96] on input "checkbox" at bounding box center [139, 96] width 6 height 6
checkbox input "true"
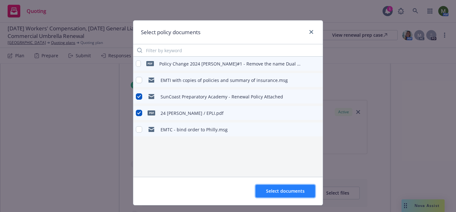
click at [266, 190] on button "Select documents" at bounding box center [284, 191] width 59 height 13
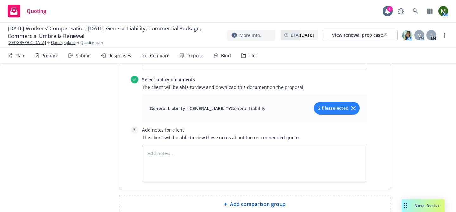
scroll to position [567, 0]
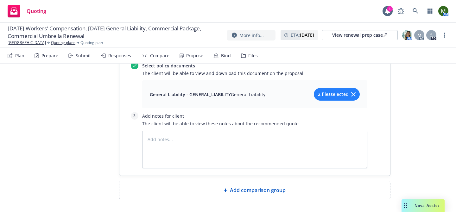
click at [255, 186] on span "Add comparison group" at bounding box center [258, 190] width 56 height 8
type textarea "x"
click at [246, 189] on span at bounding box center [254, 193] width 255 height 8
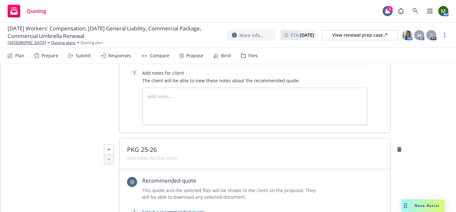
scroll to position [624, 0]
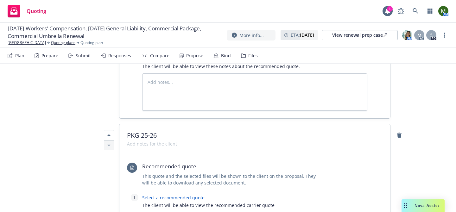
click at [198, 195] on link "Select a recommended quote" at bounding box center [173, 198] width 62 height 6
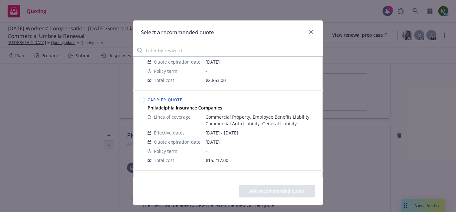
scroll to position [47, 0]
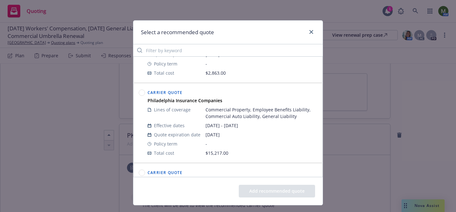
click at [142, 93] on circle at bounding box center [142, 93] width 6 height 6
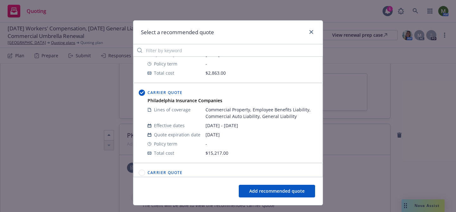
click at [286, 194] on button "Add recommended quote" at bounding box center [277, 191] width 76 height 13
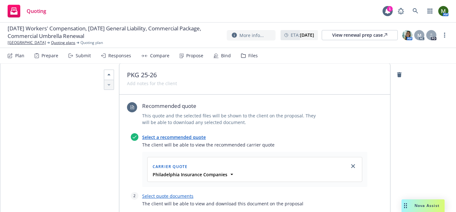
scroll to position [713, 0]
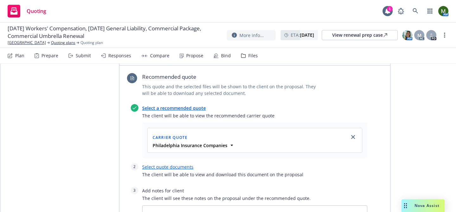
click at [189, 164] on link "Select quote documents" at bounding box center [167, 167] width 51 height 6
type textarea "x"
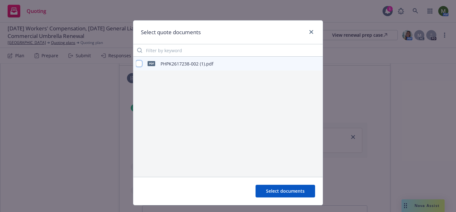
click at [137, 63] on input "checkbox" at bounding box center [139, 63] width 6 height 6
checkbox input "true"
click at [265, 191] on button "Select documents" at bounding box center [284, 191] width 59 height 13
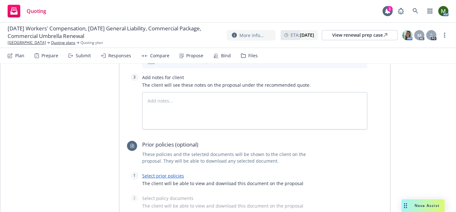
scroll to position [848, 0]
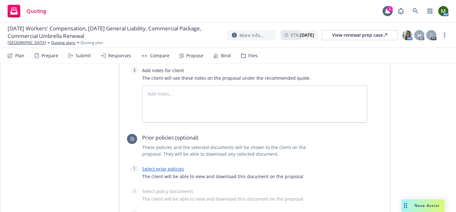
click at [176, 166] on link "Select prior policies" at bounding box center [163, 169] width 42 height 6
type textarea "x"
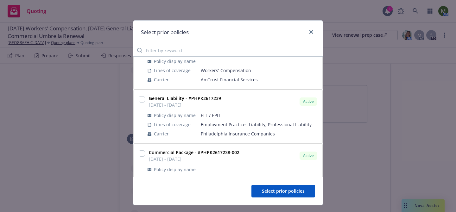
scroll to position [83, 0]
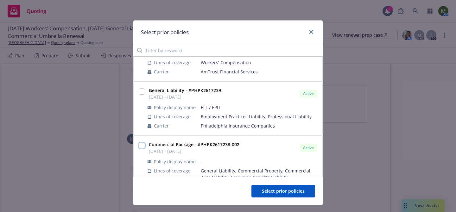
click at [142, 147] on input "checkbox" at bounding box center [142, 145] width 6 height 6
checkbox input "true"
click at [264, 186] on button "Select prior policies" at bounding box center [283, 191] width 64 height 13
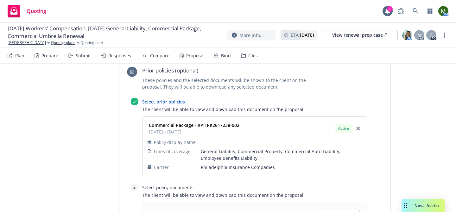
scroll to position [991, 0]
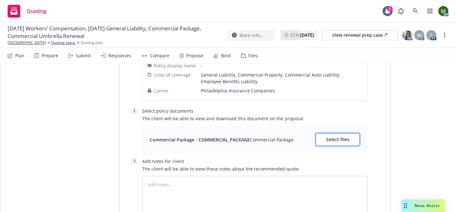
click at [321, 133] on button "Select files" at bounding box center [337, 139] width 44 height 13
type textarea "x"
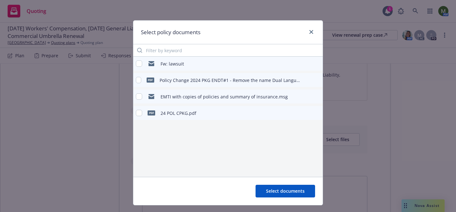
click at [144, 112] on div "pdf 24 POL CPKG.pdf" at bounding box center [166, 112] width 60 height 13
click at [140, 112] on input "checkbox" at bounding box center [139, 113] width 6 height 6
checkbox input "true"
click at [286, 190] on span "Select documents" at bounding box center [285, 191] width 39 height 6
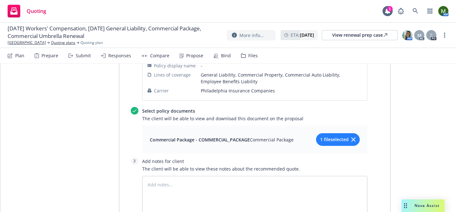
scroll to position [1036, 0]
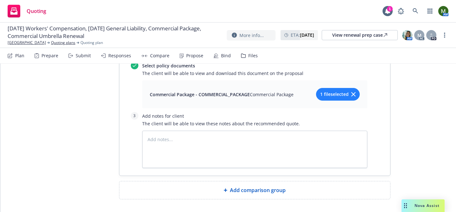
click at [269, 186] on span "Add comparison group" at bounding box center [258, 190] width 56 height 8
type textarea "x"
click at [259, 189] on span at bounding box center [254, 193] width 255 height 8
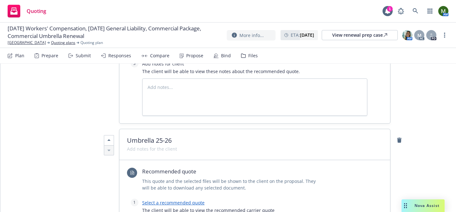
scroll to position [1099, 0]
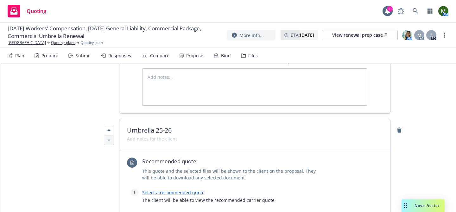
click at [196, 190] on link "Select a recommended quote" at bounding box center [173, 193] width 62 height 6
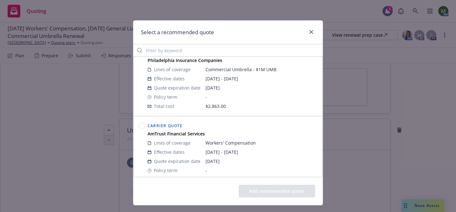
scroll to position [0, 0]
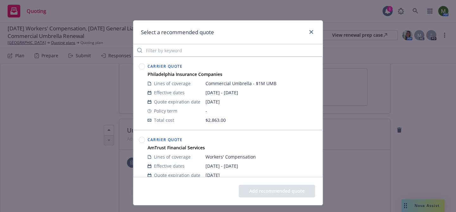
click at [140, 66] on circle at bounding box center [142, 67] width 6 height 6
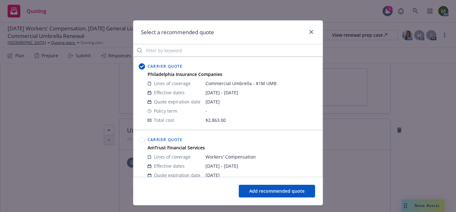
click at [253, 190] on button "Add recommended quote" at bounding box center [277, 191] width 76 height 13
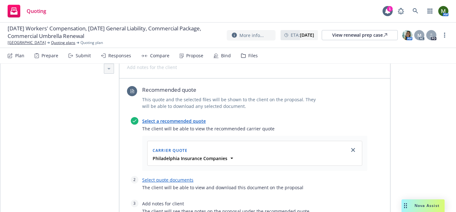
scroll to position [1178, 0]
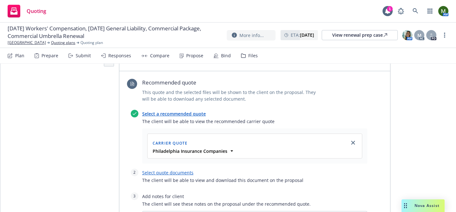
click at [184, 170] on link "Select quote documents" at bounding box center [167, 173] width 51 height 6
type textarea "x"
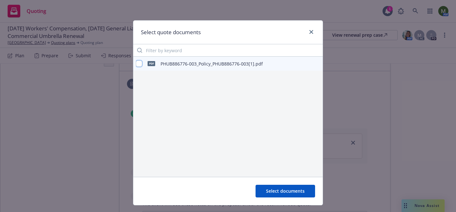
click at [139, 66] on input "checkbox" at bounding box center [139, 63] width 6 height 6
checkbox input "true"
click at [265, 188] on button "Select documents" at bounding box center [284, 191] width 59 height 13
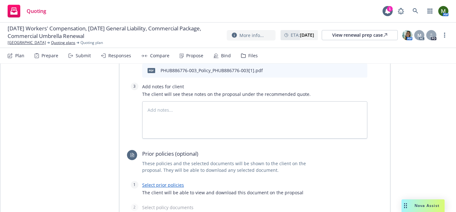
scroll to position [1347, 0]
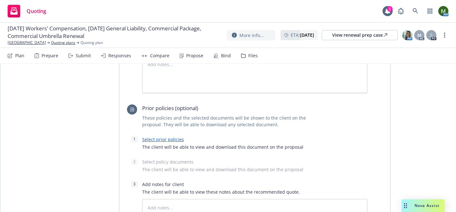
click at [172, 136] on link "Select prior policies" at bounding box center [163, 139] width 42 height 6
type textarea "x"
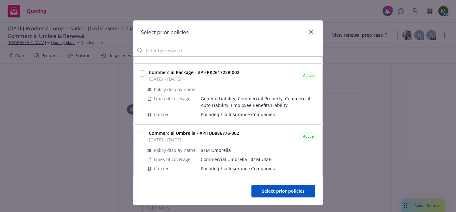
scroll to position [162, 0]
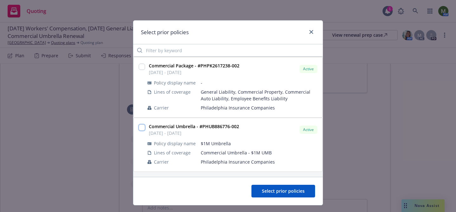
click at [140, 126] on input "checkbox" at bounding box center [142, 127] width 6 height 6
checkbox input "true"
click at [267, 190] on span "Select prior policies" at bounding box center [283, 191] width 43 height 6
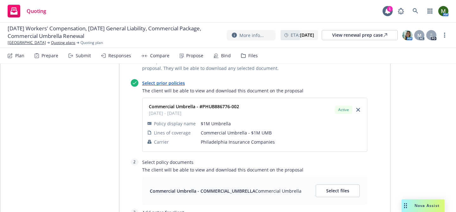
scroll to position [1405, 0]
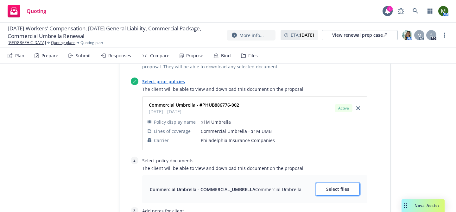
click at [336, 183] on button "Select files" at bounding box center [337, 189] width 44 height 13
type textarea "x"
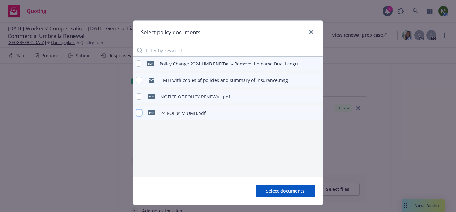
click at [139, 113] on input "checkbox" at bounding box center [139, 113] width 6 height 6
checkbox input "true"
click at [142, 93] on div "pdf NOTICE OF POLICY RENEWAL.pdf" at bounding box center [183, 96] width 94 height 13
click at [140, 95] on input "checkbox" at bounding box center [139, 96] width 6 height 6
checkbox input "true"
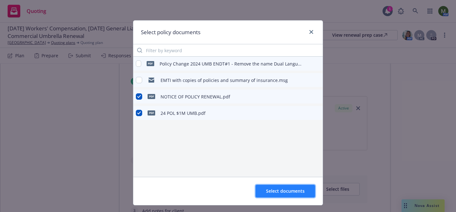
click at [277, 190] on span "Select documents" at bounding box center [285, 191] width 39 height 6
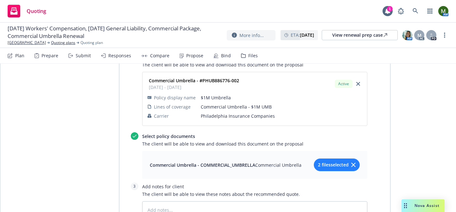
scroll to position [1500, 0]
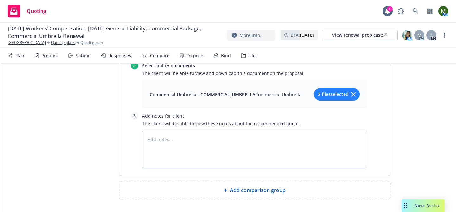
click at [259, 181] on div "Add comparison group" at bounding box center [254, 190] width 271 height 18
type textarea "x"
click at [254, 189] on span at bounding box center [254, 193] width 255 height 8
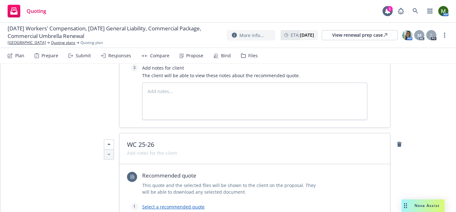
scroll to position [1573, 0]
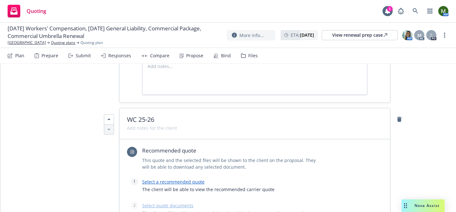
click at [195, 179] on link "Select a recommended quote" at bounding box center [173, 182] width 62 height 6
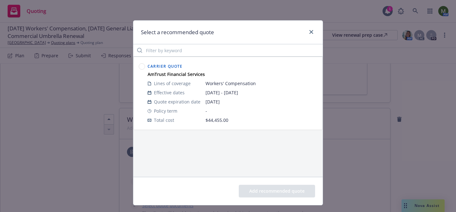
click at [139, 65] on icon at bounding box center [142, 66] width 6 height 6
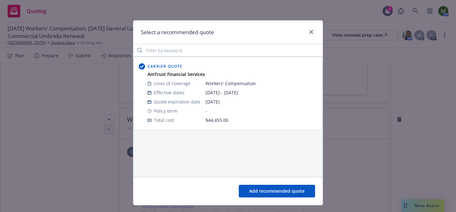
click at [247, 184] on div "Add recommended quote" at bounding box center [227, 191] width 189 height 28
click at [248, 187] on button "Add recommended quote" at bounding box center [277, 191] width 76 height 13
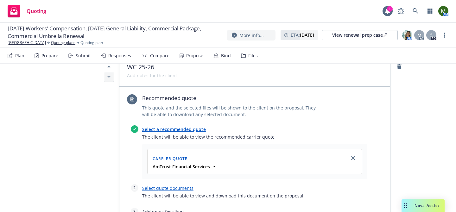
scroll to position [1639, 0]
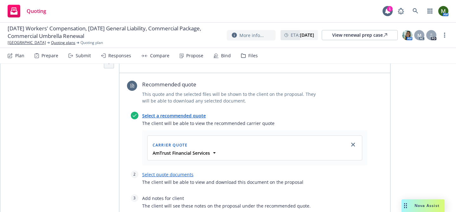
click at [178, 171] on link "Select quote documents" at bounding box center [167, 174] width 51 height 6
type textarea "x"
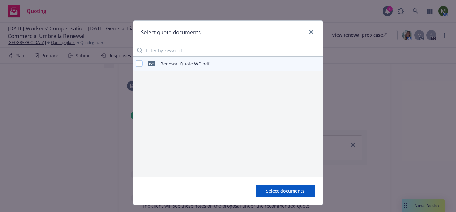
click at [140, 63] on input "checkbox" at bounding box center [139, 63] width 6 height 6
checkbox input "true"
click at [278, 192] on span "Select documents" at bounding box center [285, 191] width 39 height 6
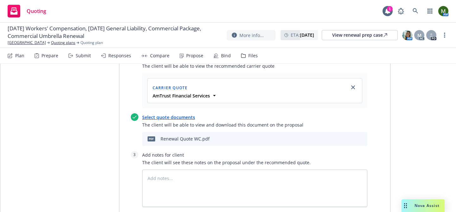
scroll to position [1758, 0]
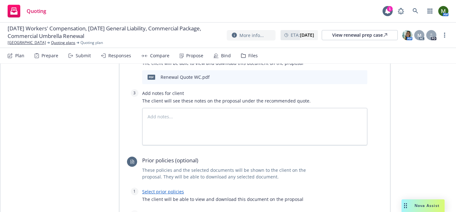
click at [173, 189] on link "Select prior policies" at bounding box center [163, 192] width 42 height 6
type textarea "x"
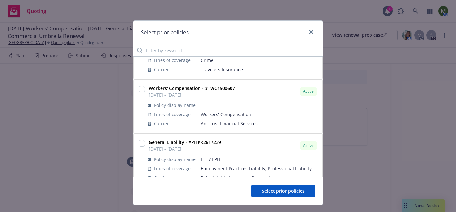
scroll to position [35, 0]
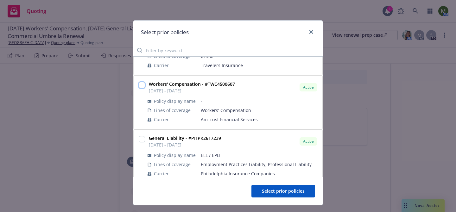
click at [142, 87] on input "checkbox" at bounding box center [142, 85] width 6 height 6
checkbox input "true"
click at [275, 192] on span "Select prior policies" at bounding box center [283, 191] width 43 height 6
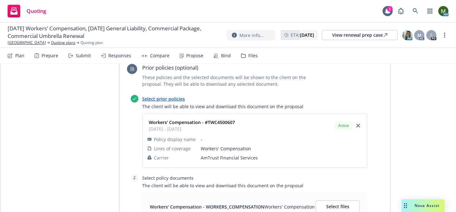
scroll to position [1875, 0]
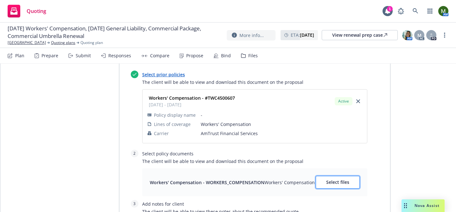
click at [316, 176] on button "Select files" at bounding box center [337, 182] width 44 height 13
type textarea "x"
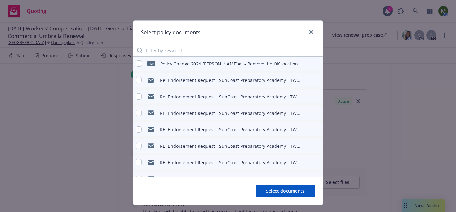
scroll to position [80, 0]
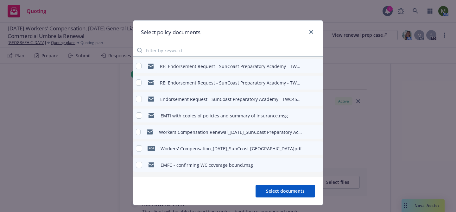
click at [143, 147] on div "pdf Workers' Compensation_10-12-2024_SunCoast Preparatory Academy.pdf" at bounding box center [219, 148] width 166 height 13
click at [140, 147] on input "checkbox" at bounding box center [139, 148] width 6 height 6
checkbox input "true"
click at [268, 195] on button "Select documents" at bounding box center [284, 191] width 59 height 13
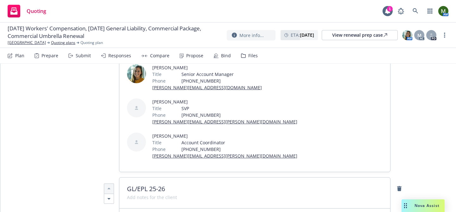
scroll to position [0, 0]
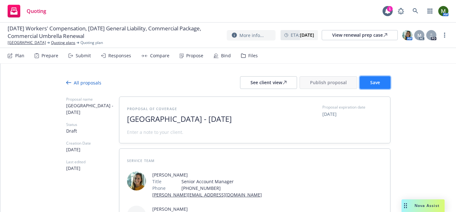
click at [367, 85] on button "Save" at bounding box center [374, 82] width 31 height 13
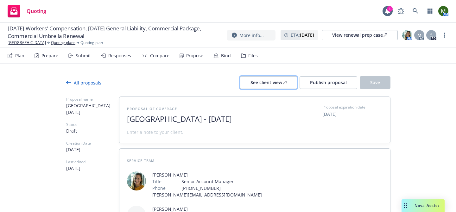
click at [279, 84] on div "See client view" at bounding box center [268, 83] width 36 height 12
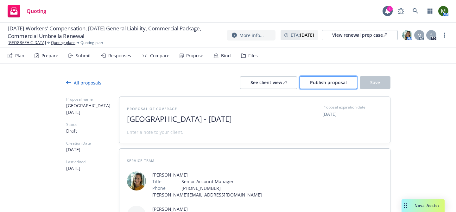
click at [340, 83] on span "Publish proposal" at bounding box center [328, 82] width 37 height 6
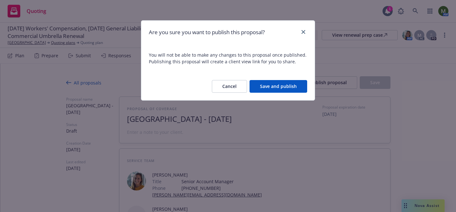
click at [305, 89] on button "Save and publish" at bounding box center [278, 86] width 58 height 13
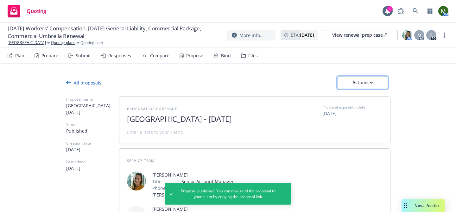
click at [366, 81] on div "Actions" at bounding box center [362, 83] width 30 height 12
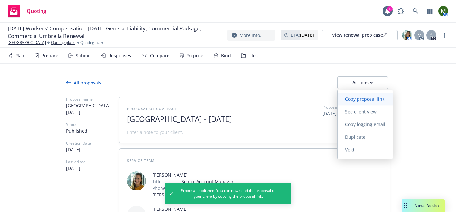
click at [365, 95] on link "Copy proposal link" at bounding box center [364, 99] width 55 height 13
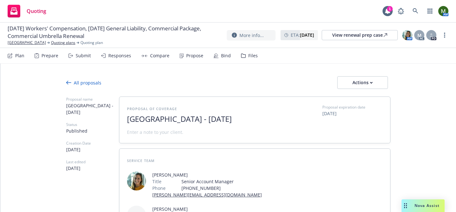
type textarea "x"
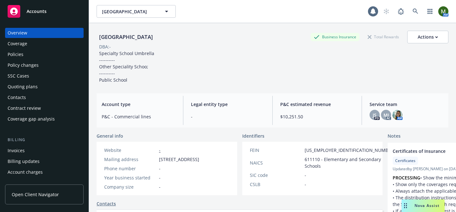
click at [30, 57] on div "Policies" at bounding box center [44, 54] width 73 height 10
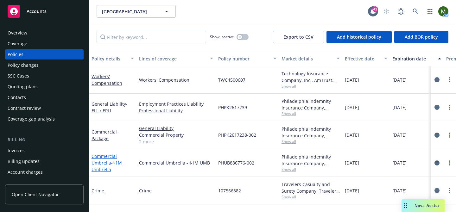
click at [107, 159] on link "Commercial Umbrella - $1M Umbrella" at bounding box center [106, 162] width 30 height 19
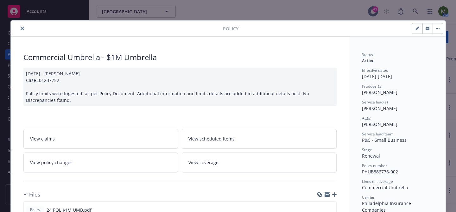
click at [19, 28] on button "close" at bounding box center [22, 29] width 8 height 8
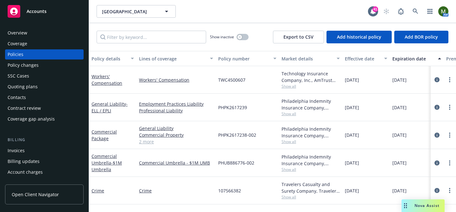
click at [227, 137] on span "PHPK2617238-002" at bounding box center [237, 135] width 38 height 7
copy span "PHPK2617238-002"
click at [53, 25] on div "Overview Coverage Policies Policy changes SSC Cases Quoting plans Contacts Cont…" at bounding box center [44, 116] width 89 height 192
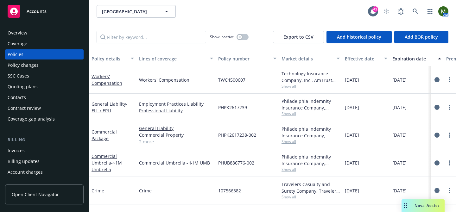
click at [53, 31] on div "Overview" at bounding box center [44, 33] width 73 height 10
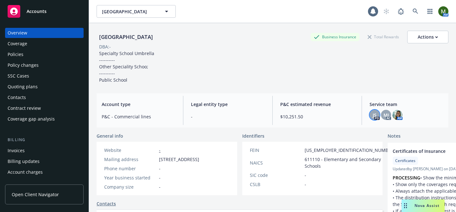
click at [375, 113] on span "JS" at bounding box center [374, 115] width 4 height 7
click at [41, 52] on div "Policies" at bounding box center [44, 54] width 73 height 10
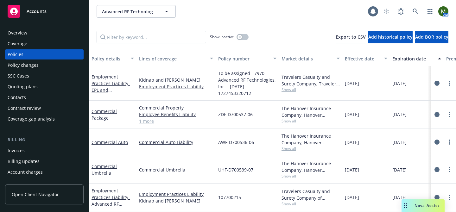
click at [50, 55] on div "Policies" at bounding box center [44, 54] width 73 height 10
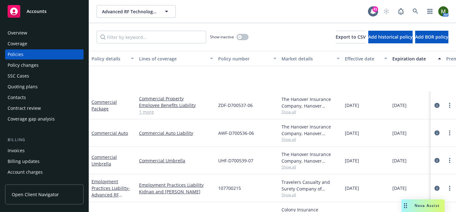
scroll to position [229, 0]
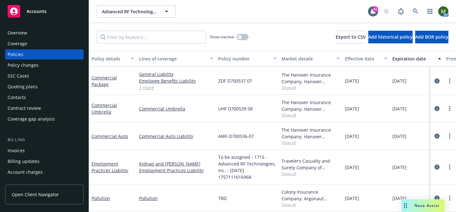
click at [21, 90] on div "Quoting plans" at bounding box center [23, 87] width 30 height 10
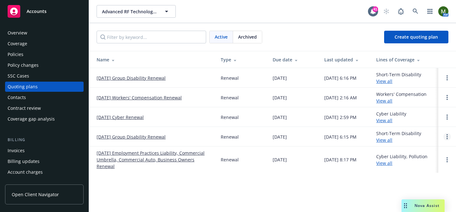
click at [448, 137] on link "Open options" at bounding box center [447, 137] width 8 height 8
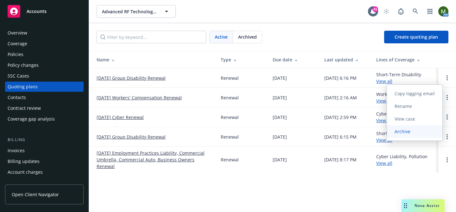
click at [413, 130] on span "Archive" at bounding box center [402, 131] width 31 height 6
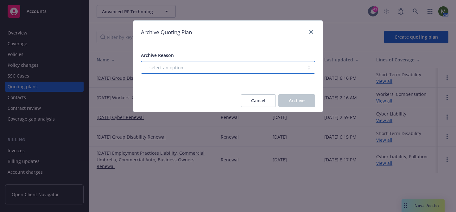
click at [269, 72] on select "-- select an option -- All policies in this renewal plan are auto-renewed Creat…" at bounding box center [228, 67] width 174 height 13
select select "ARCHIVED_RENEWAL_POLICY_AUTO_RENEWED"
click at [141, 61] on select "-- select an option -- All policies in this renewal plan are auto-renewed Creat…" at bounding box center [228, 67] width 174 height 13
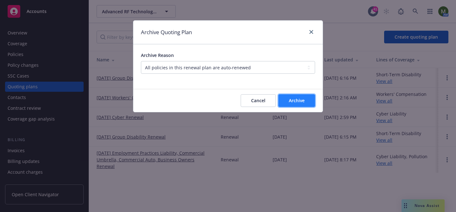
click at [289, 102] on span "Archive" at bounding box center [297, 100] width 16 height 6
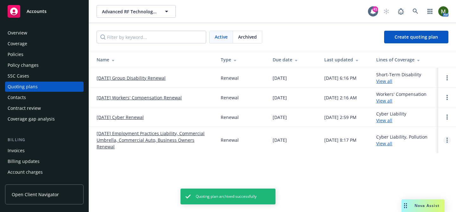
click at [448, 137] on link "Open options" at bounding box center [447, 140] width 8 height 8
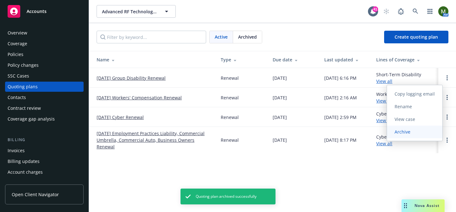
click at [425, 133] on link "Archive" at bounding box center [414, 132] width 55 height 13
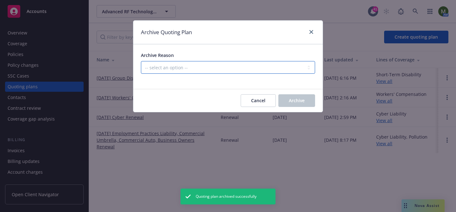
click at [261, 70] on select "-- select an option -- All policies in this renewal plan are auto-renewed Creat…" at bounding box center [228, 67] width 174 height 13
select select "ARCHIVED_RENEWAL_POLICY_AUTO_RENEWED"
click at [141, 61] on select "-- select an option -- All policies in this renewal plan are auto-renewed Creat…" at bounding box center [228, 67] width 174 height 13
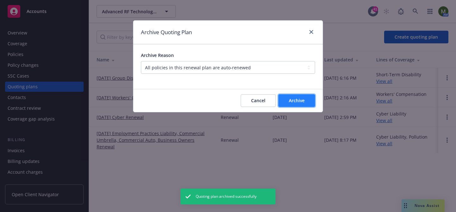
click at [298, 101] on span "Archive" at bounding box center [297, 100] width 16 height 6
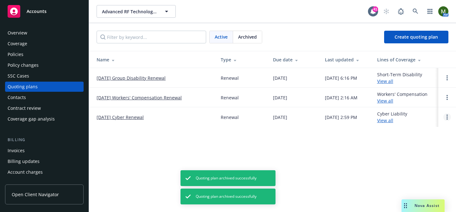
click at [447, 116] on circle "Open options" at bounding box center [446, 116] width 1 height 1
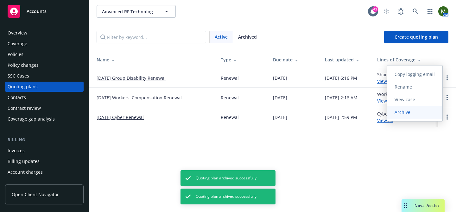
click at [409, 115] on link "Archive" at bounding box center [414, 112] width 55 height 13
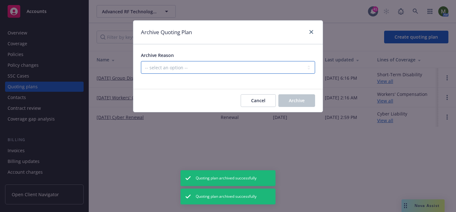
click at [284, 71] on select "-- select an option -- All policies in this renewal plan are auto-renewed Creat…" at bounding box center [228, 67] width 174 height 13
select select "ARCHIVED_RENEWAL_POLICY_AUTO_RENEWED"
click at [141, 61] on select "-- select an option -- All policies in this renewal plan are auto-renewed Creat…" at bounding box center [228, 67] width 174 height 13
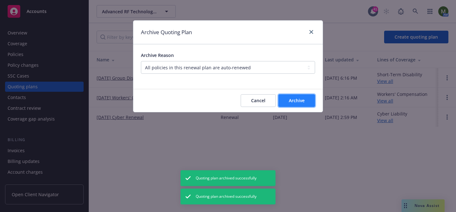
click at [291, 102] on span "Archive" at bounding box center [297, 100] width 16 height 6
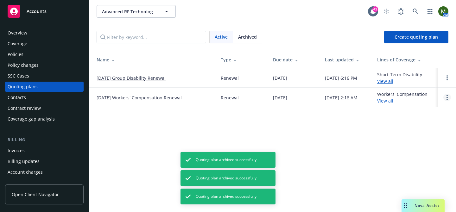
click at [448, 97] on link "Open options" at bounding box center [447, 98] width 8 height 8
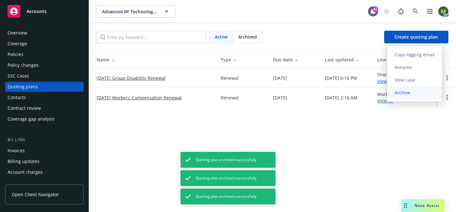
click at [404, 95] on span "Archive" at bounding box center [402, 93] width 31 height 6
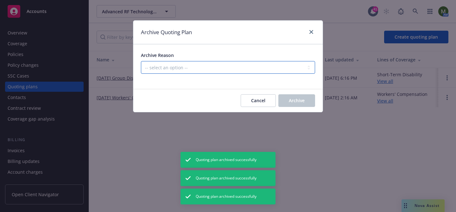
click at [246, 68] on select "-- select an option -- All policies in this renewal plan are auto-renewed Creat…" at bounding box center [228, 67] width 174 height 13
select select "ARCHIVED_RENEWAL_POLICY_AUTO_RENEWED"
click at [141, 61] on select "-- select an option -- All policies in this renewal plan are auto-renewed Creat…" at bounding box center [228, 67] width 174 height 13
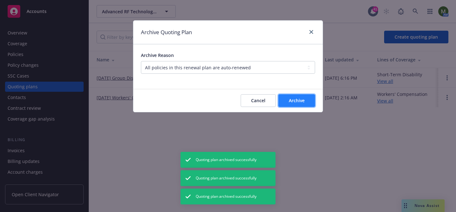
click at [294, 101] on span "Archive" at bounding box center [297, 100] width 16 height 6
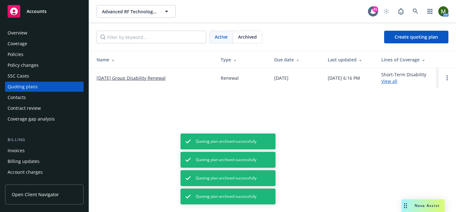
click at [253, 34] on span "Archived" at bounding box center [247, 37] width 19 height 7
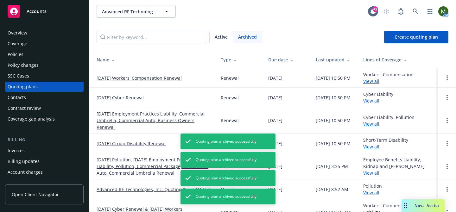
click at [48, 57] on div "Policies" at bounding box center [44, 54] width 73 height 10
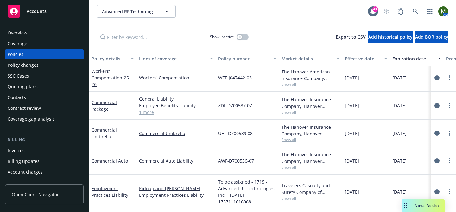
scroll to position [206, 0]
click at [96, 109] on link "Commercial Package" at bounding box center [103, 106] width 25 height 13
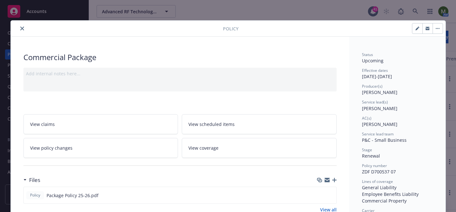
click at [24, 32] on div at bounding box center [117, 29] width 209 height 8
click at [23, 28] on icon "close" at bounding box center [22, 29] width 4 height 4
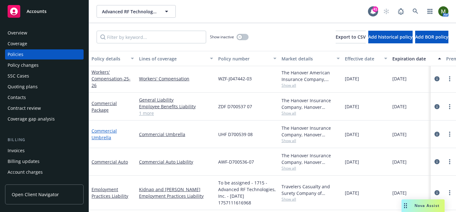
click at [105, 132] on link "Commercial Umbrella" at bounding box center [103, 134] width 25 height 13
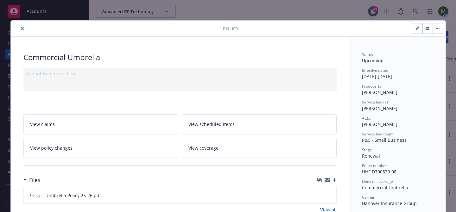
click at [22, 23] on div "Policy" at bounding box center [228, 29] width 434 height 16
click at [22, 27] on icon "close" at bounding box center [22, 29] width 4 height 4
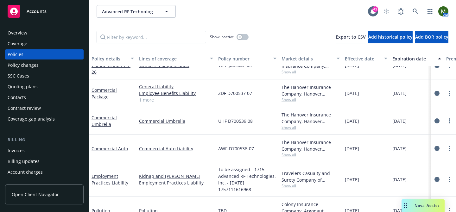
scroll to position [229, 0]
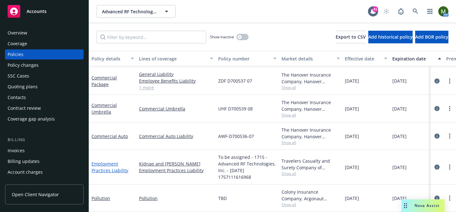
click at [109, 164] on link "Employment Practices Liability" at bounding box center [109, 167] width 37 height 13
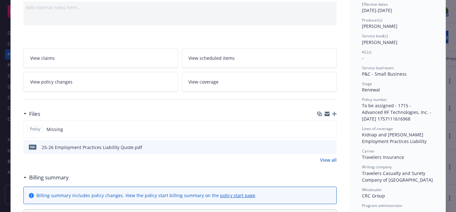
scroll to position [73, 0]
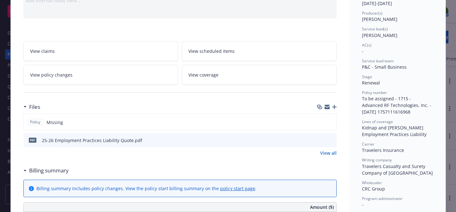
click at [333, 140] on icon "preview file" at bounding box center [330, 140] width 6 height 4
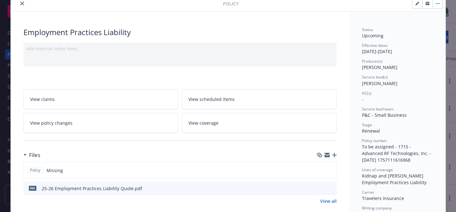
scroll to position [10, 0]
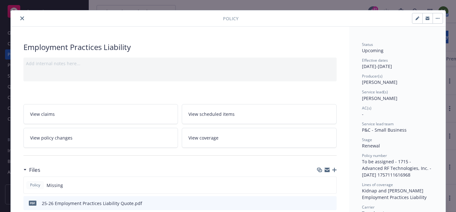
click at [413, 22] on button "button" at bounding box center [417, 18] width 10 height 10
select select "RENEWAL"
select select "12"
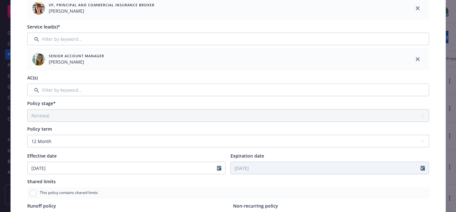
scroll to position [121, 0]
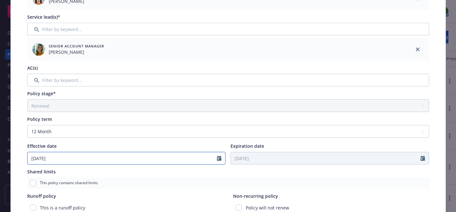
click at [117, 159] on input "[DATE]" at bounding box center [123, 158] width 190 height 12
select select "9"
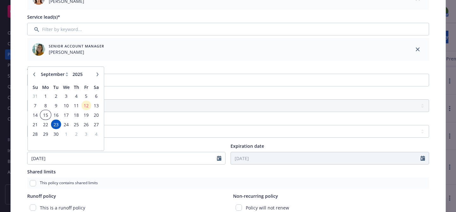
click at [46, 113] on span "15" at bounding box center [45, 115] width 9 height 8
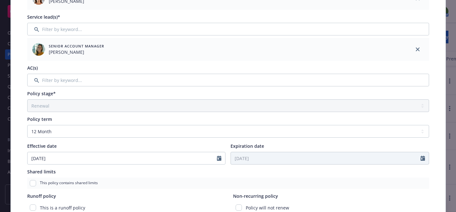
type input "[DATE]"
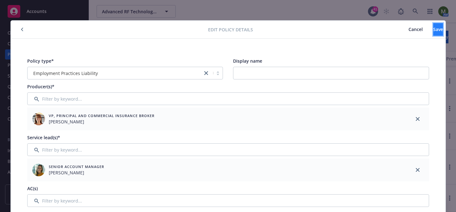
click at [433, 29] on button "Save" at bounding box center [438, 29] width 10 height 13
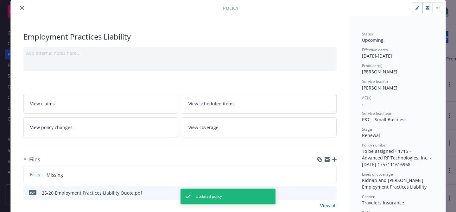
scroll to position [27, 0]
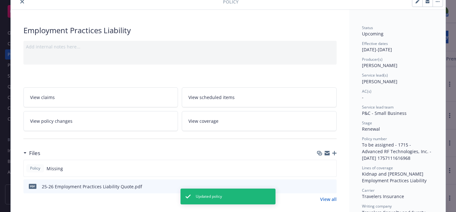
click at [322, 186] on icon "download file" at bounding box center [319, 186] width 5 height 5
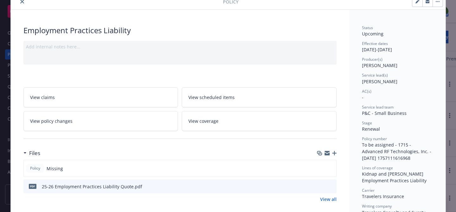
scroll to position [0, 0]
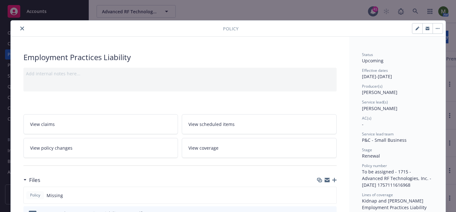
click at [25, 32] on div at bounding box center [117, 29] width 209 height 8
click at [23, 28] on icon "close" at bounding box center [22, 29] width 4 height 4
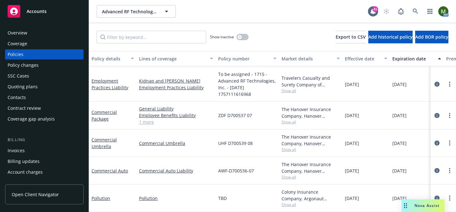
click at [32, 99] on div "Contacts" at bounding box center [44, 97] width 73 height 10
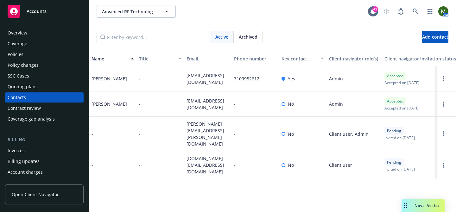
click at [27, 57] on div "Policies" at bounding box center [44, 54] width 73 height 10
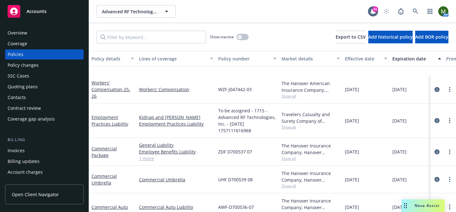
scroll to position [229, 0]
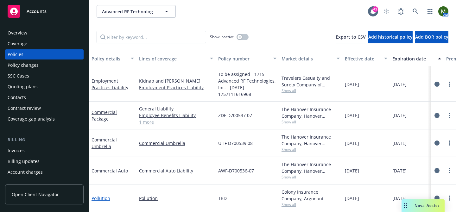
click at [105, 197] on link "Pollution" at bounding box center [100, 198] width 19 height 6
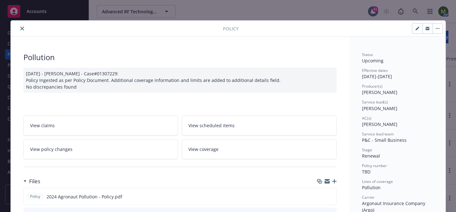
click at [22, 27] on icon "close" at bounding box center [22, 29] width 4 height 4
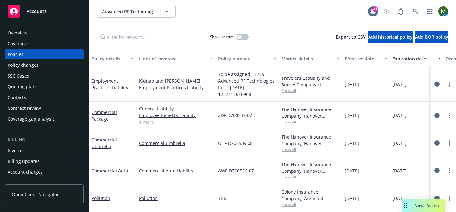
scroll to position [229, 0]
click at [105, 197] on link "Pollution" at bounding box center [100, 198] width 19 height 6
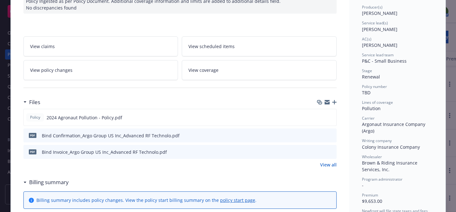
scroll to position [82, 0]
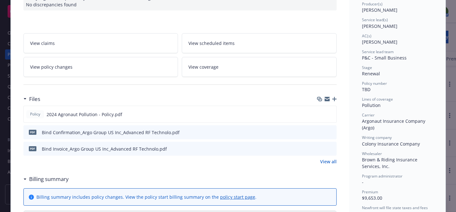
click at [329, 133] on icon "preview file" at bounding box center [330, 132] width 6 height 4
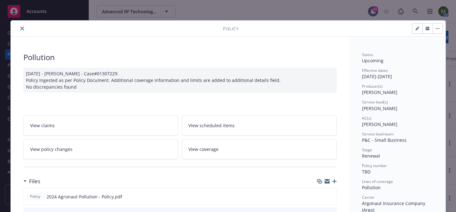
click at [22, 27] on icon "close" at bounding box center [22, 29] width 4 height 4
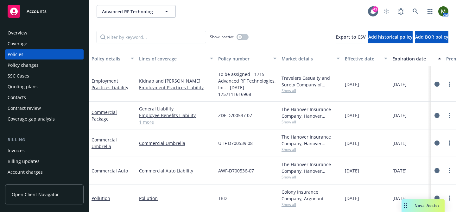
click at [32, 84] on div "Quoting plans" at bounding box center [23, 87] width 30 height 10
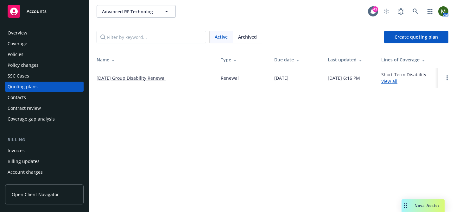
click at [242, 36] on span "Archived" at bounding box center [247, 37] width 19 height 7
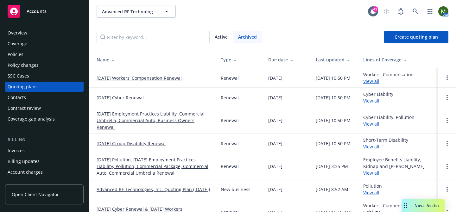
click at [147, 156] on link "[DATE] Pollution, [DATE] Employment Practices Liability, Pollution, Commercial …" at bounding box center [153, 166] width 114 height 20
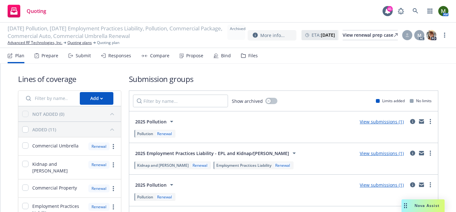
click at [121, 57] on div "Responses" at bounding box center [119, 55] width 23 height 5
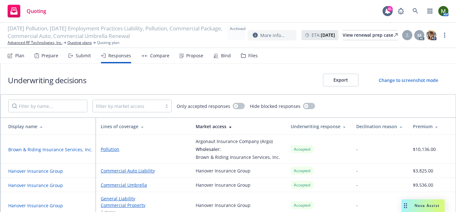
scroll to position [35, 0]
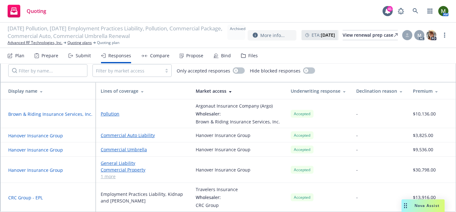
click at [80, 114] on button "Brown & Riding Insurance Services, Inc." at bounding box center [50, 114] width 84 height 7
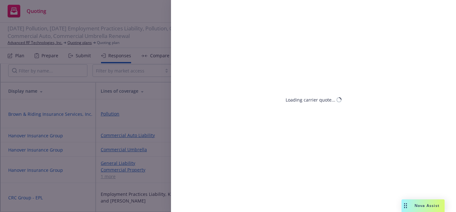
select select "CA"
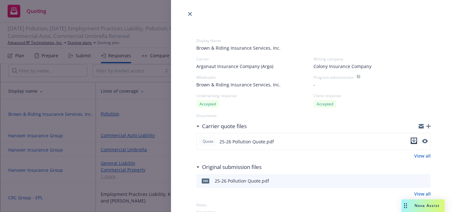
click at [416, 143] on button "download file" at bounding box center [413, 141] width 6 height 6
